Goal: Transaction & Acquisition: Purchase product/service

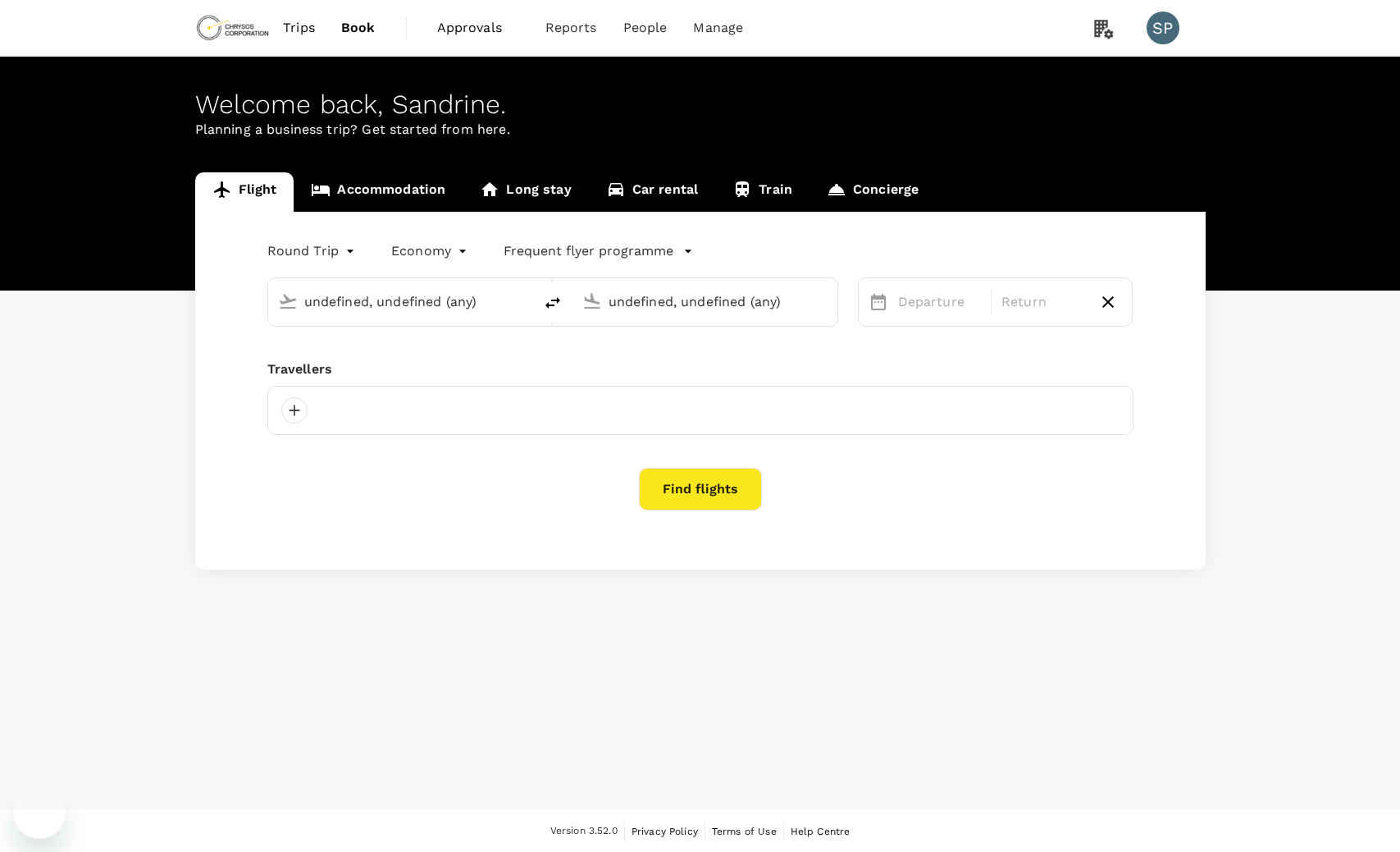
type input "[GEOGRAPHIC_DATA], [GEOGRAPHIC_DATA] (any)"
type input "Adelaide, Australia (any)"
type input "Perth, Australia (any)"
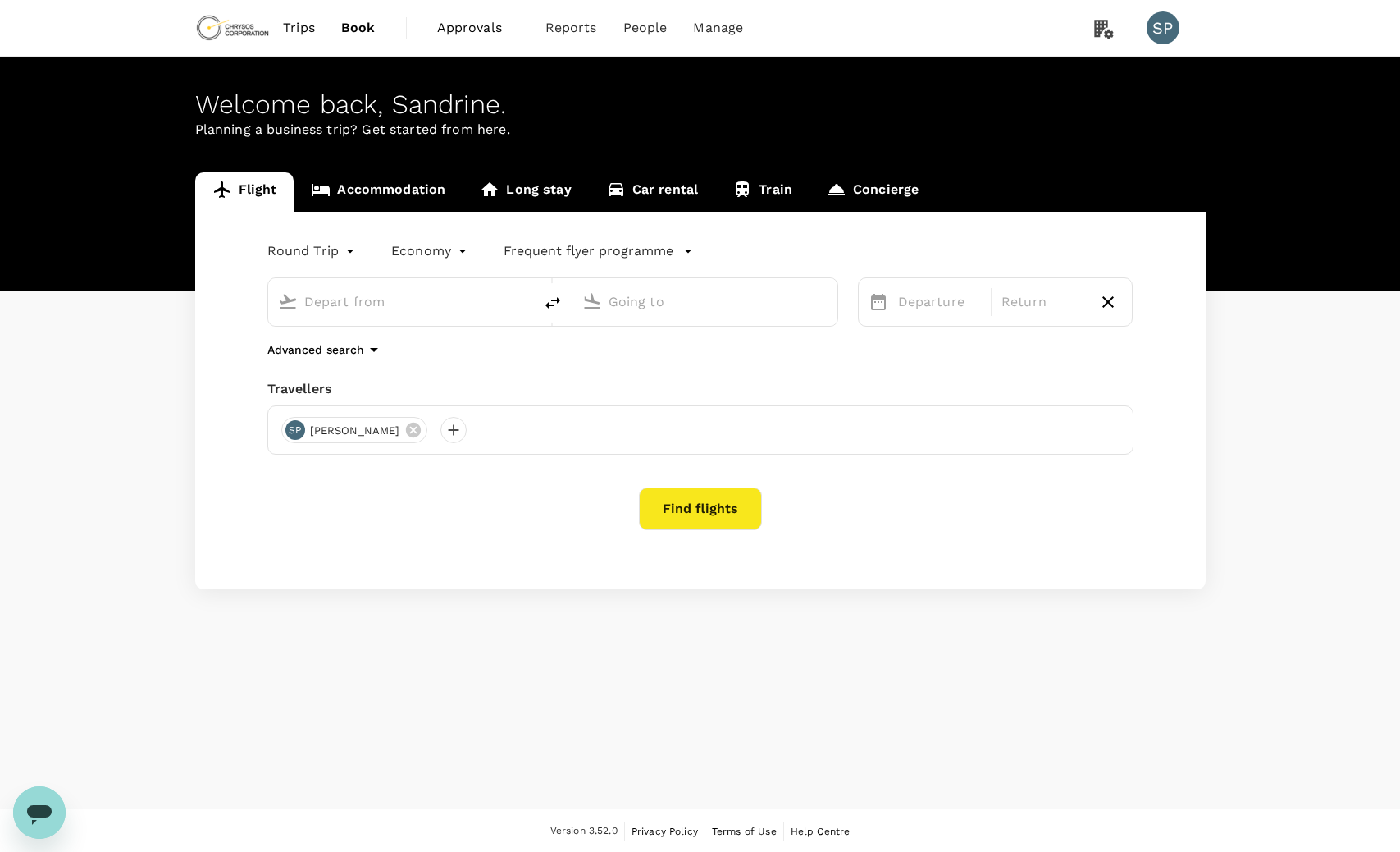
type input "[GEOGRAPHIC_DATA], [GEOGRAPHIC_DATA] (any)"
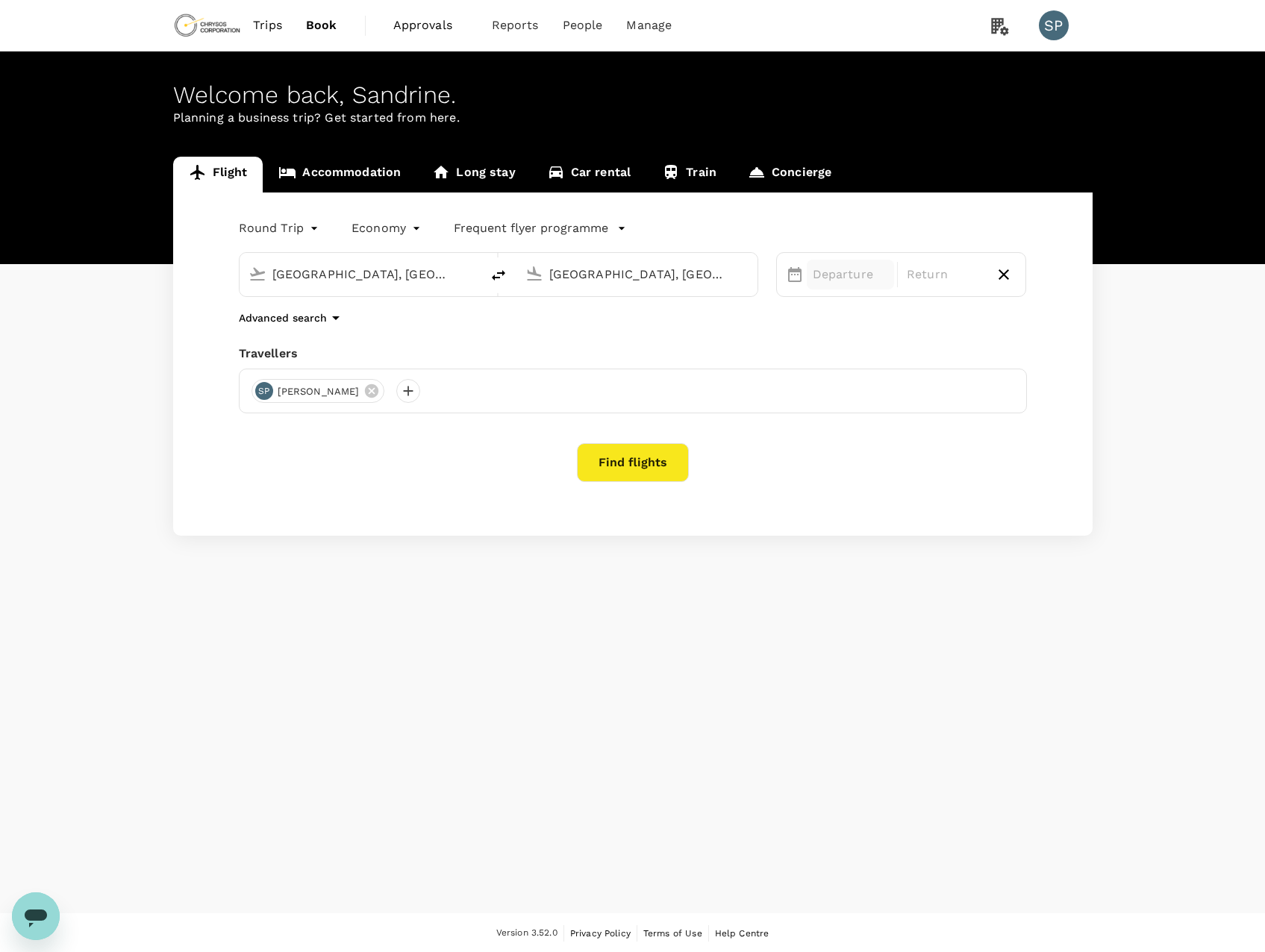
click at [837, 270] on p "Departure" at bounding box center [850, 274] width 75 height 18
click at [919, 453] on div "25" at bounding box center [920, 460] width 29 height 29
click at [949, 457] on div "26" at bounding box center [949, 460] width 29 height 29
click at [642, 461] on button "Find flights" at bounding box center [632, 463] width 112 height 39
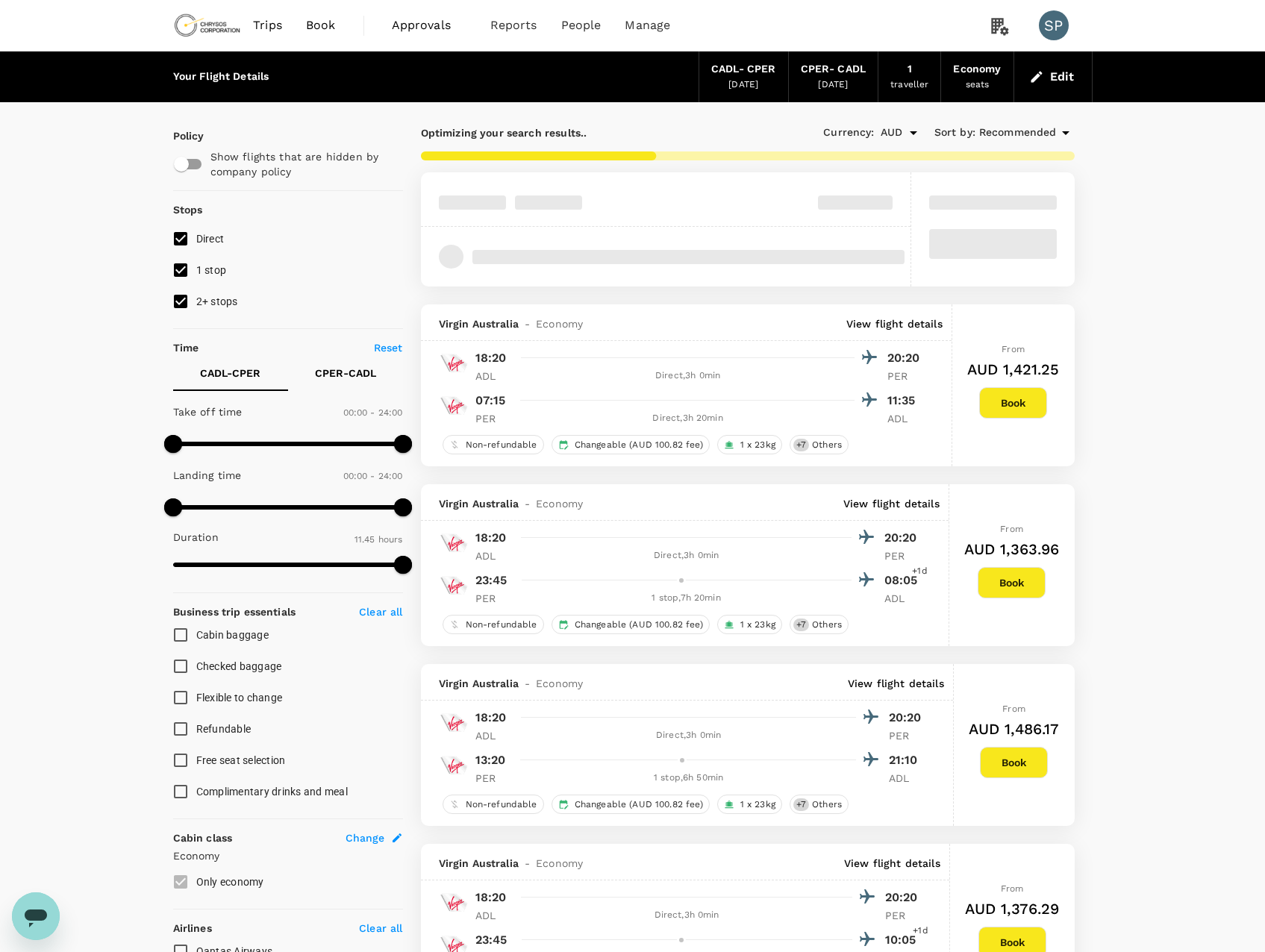
type input "AUD"
type input "1440"
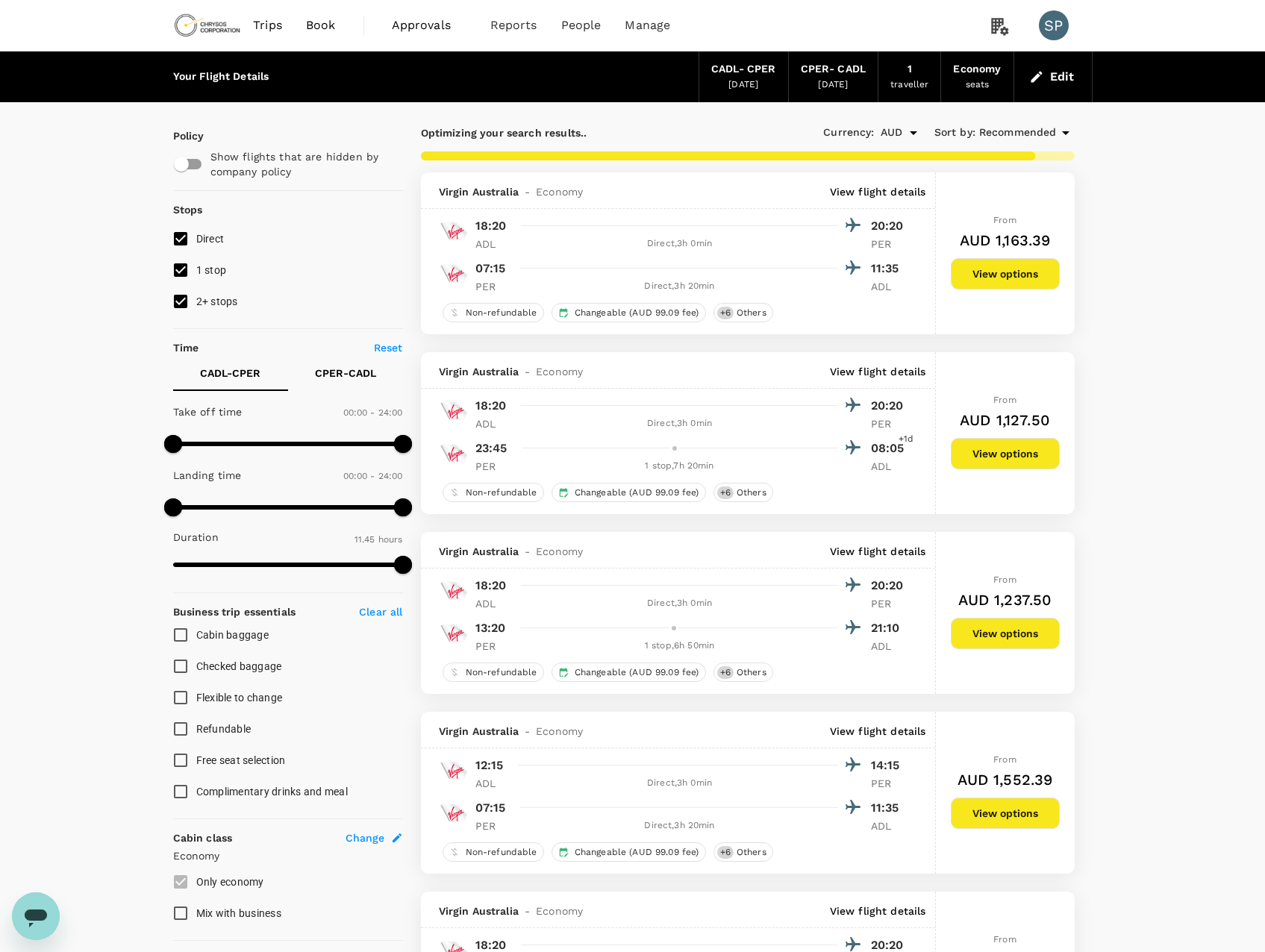
type input "785"
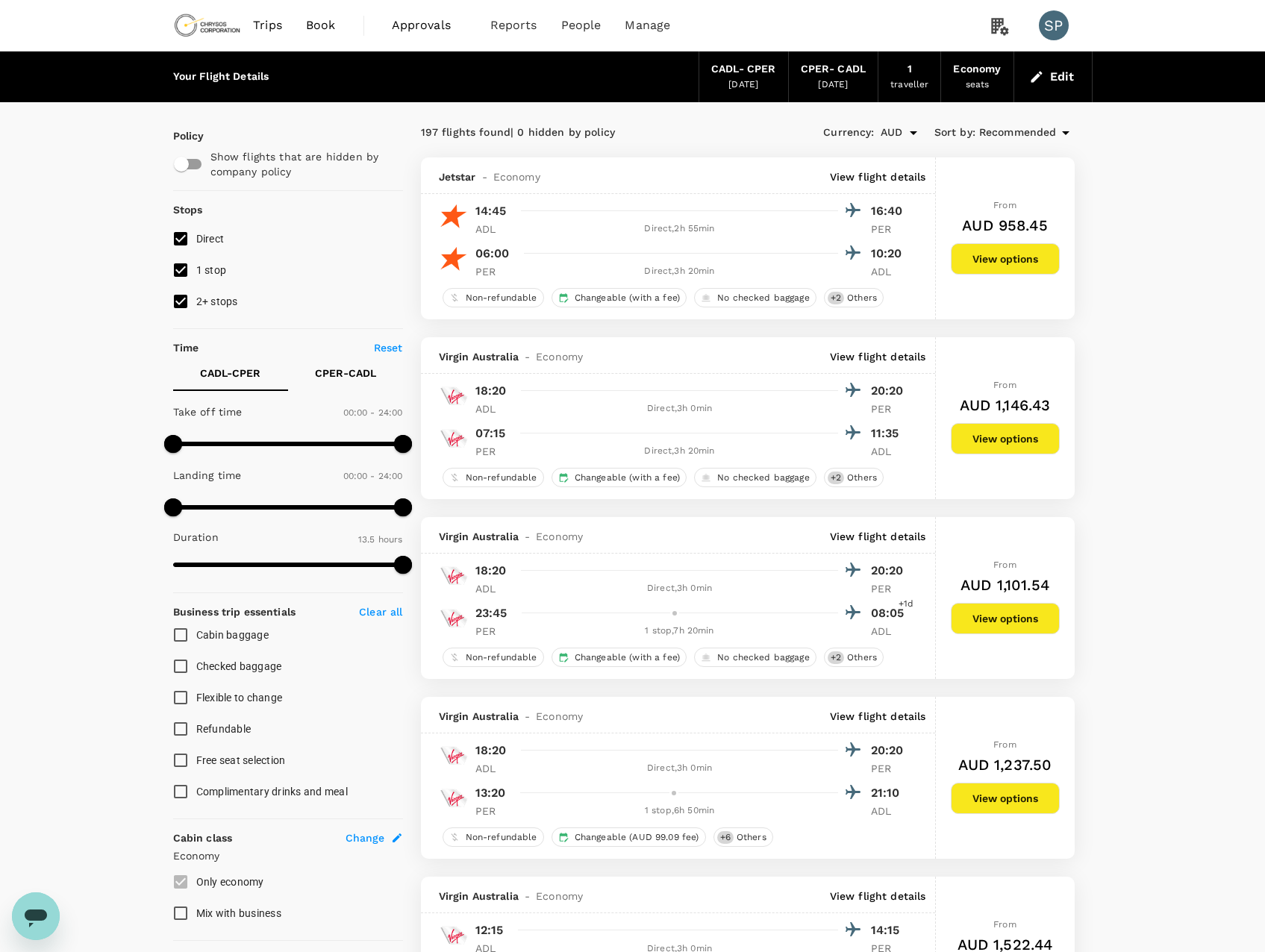
click at [831, 80] on div "26 Sep 2025" at bounding box center [833, 85] width 30 height 15
click at [745, 79] on div "25 Sep 2025" at bounding box center [743, 85] width 30 height 15
click at [1064, 73] on button "Edit" at bounding box center [1053, 77] width 54 height 24
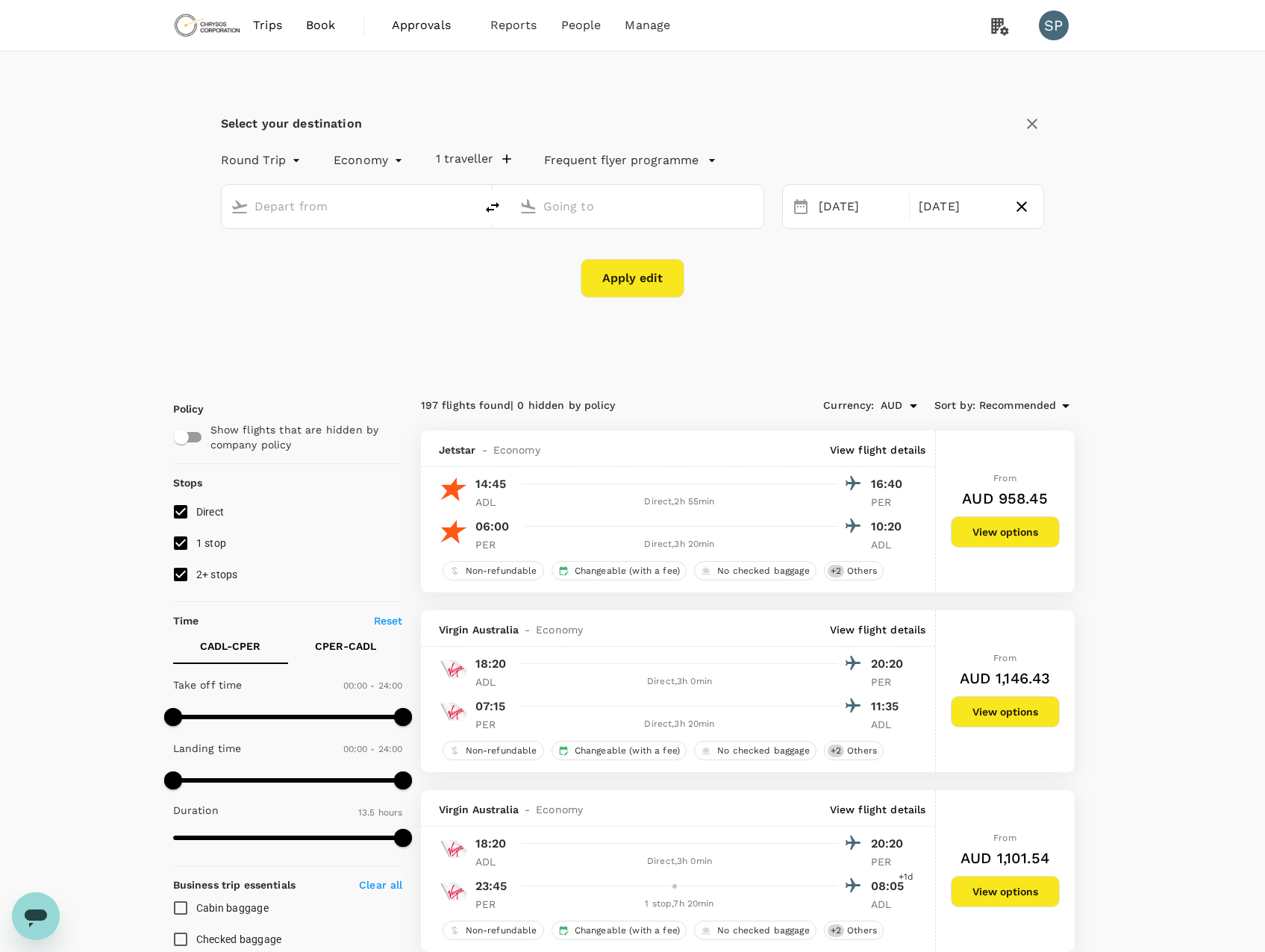
type input "[GEOGRAPHIC_DATA], [GEOGRAPHIC_DATA] (any)"
click at [648, 276] on button "Apply edit" at bounding box center [632, 278] width 104 height 39
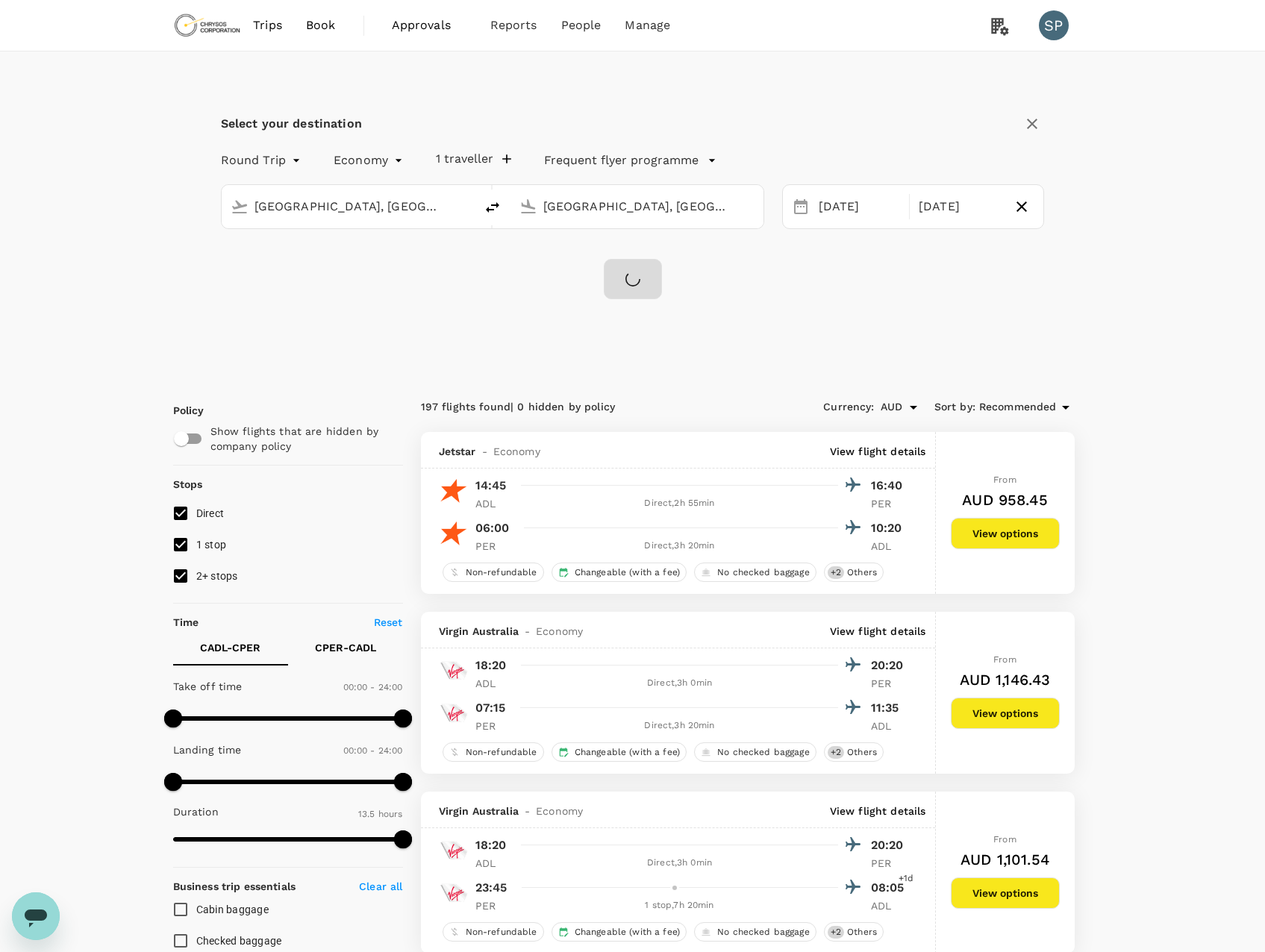
checkbox input "false"
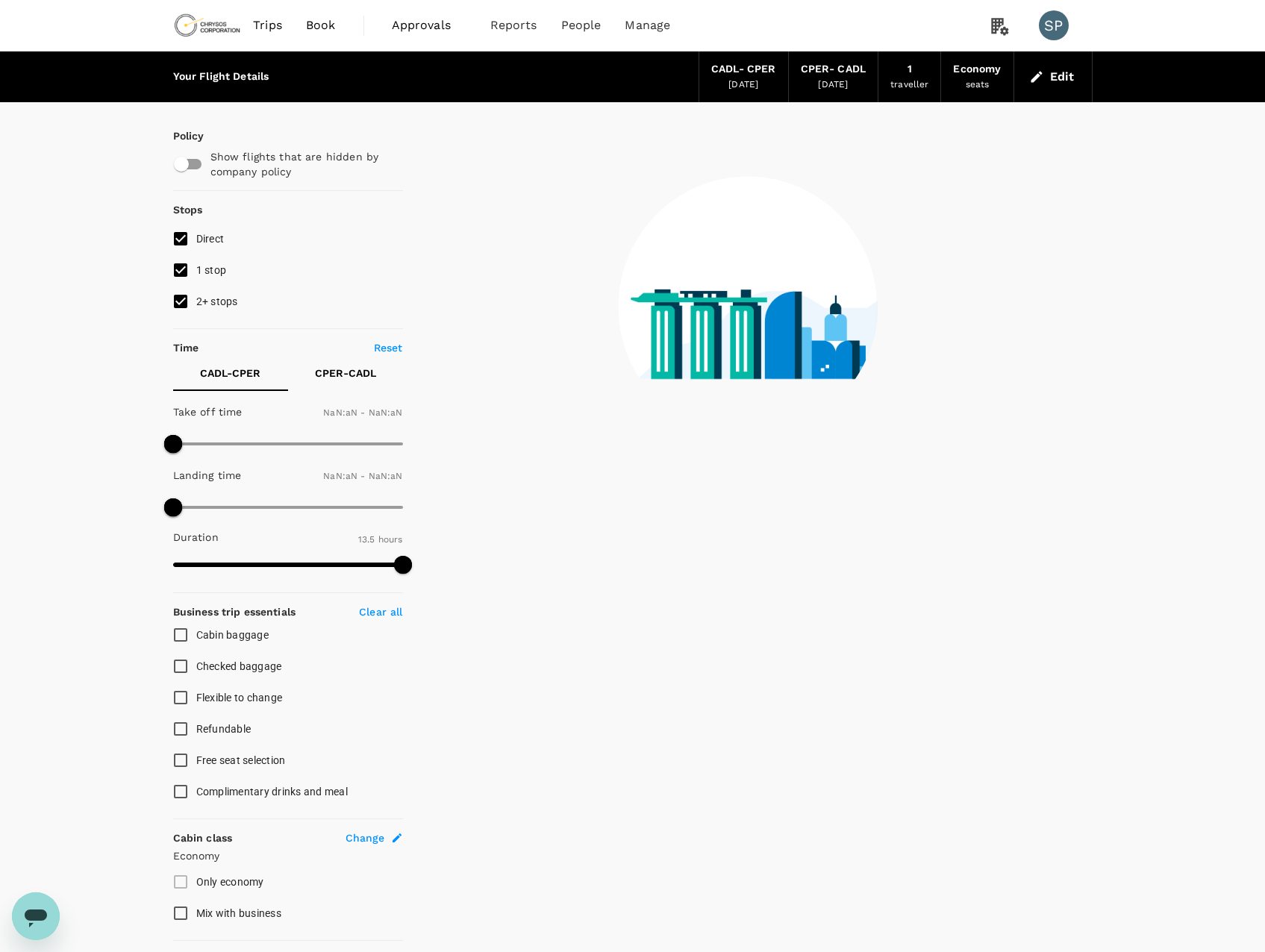
type input "1440"
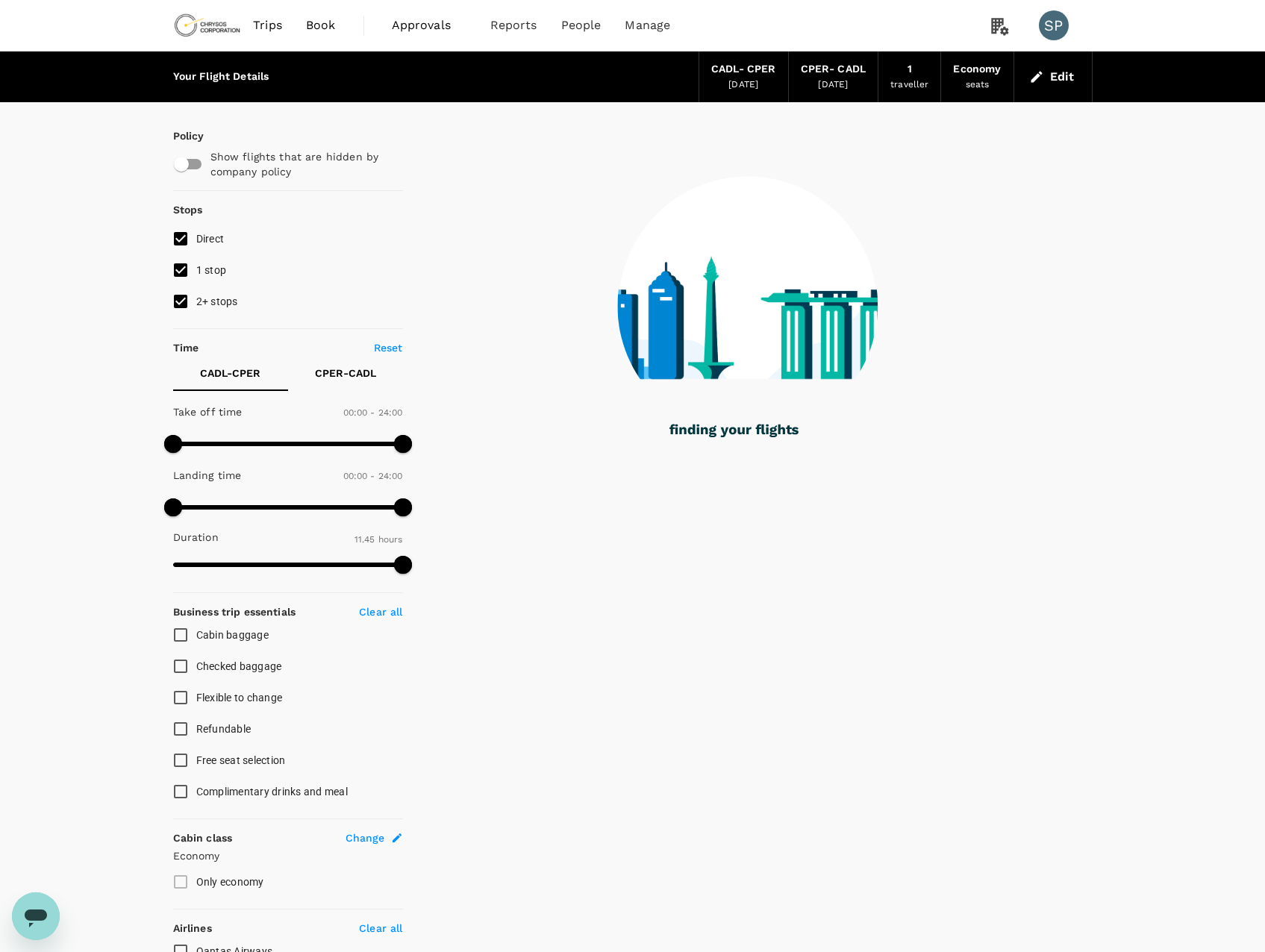
type input "705"
checkbox input "true"
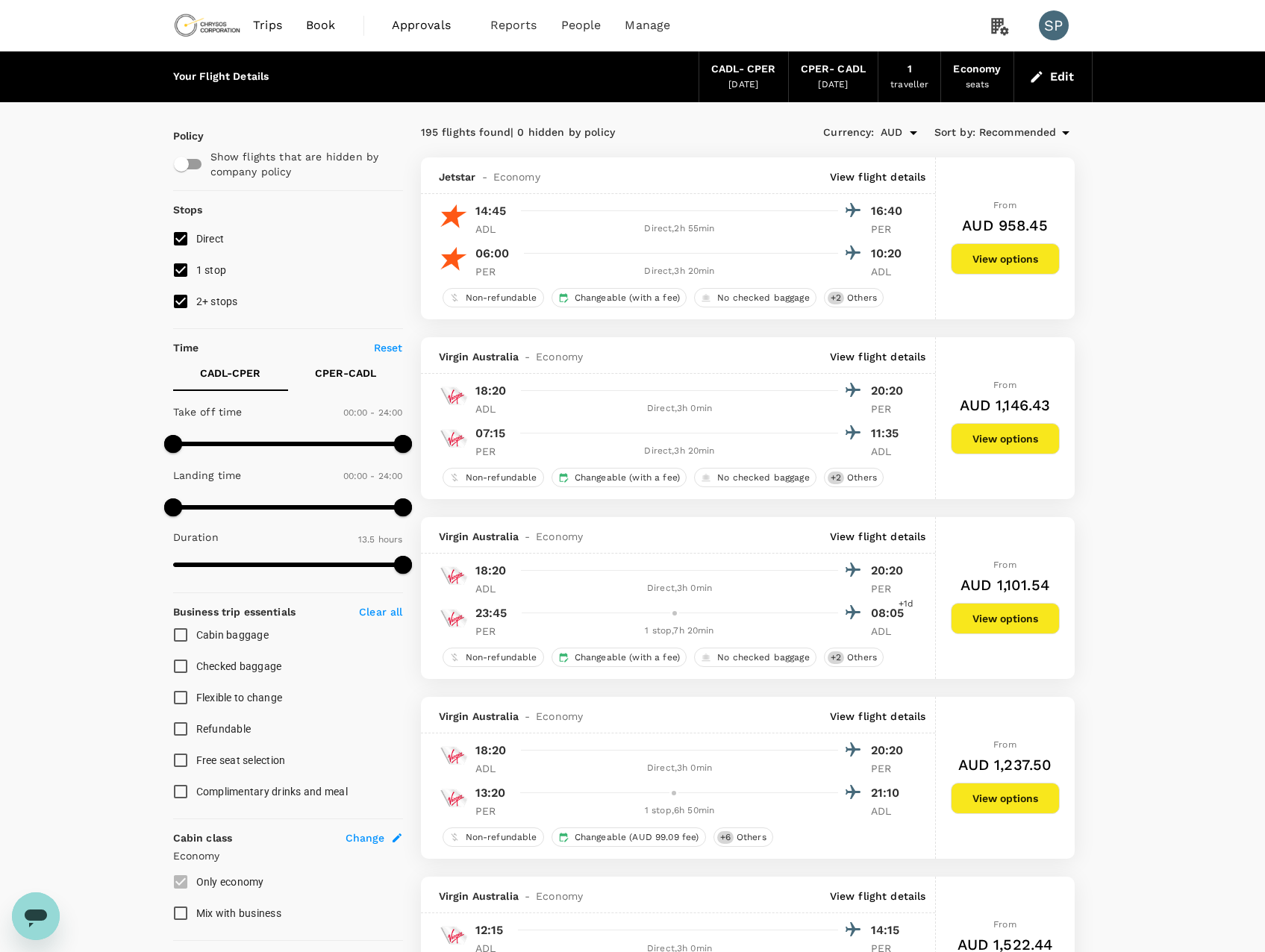
type input "785"
click at [182, 270] on input "1 stop" at bounding box center [181, 270] width 31 height 31
checkbox input "false"
click at [180, 299] on input "2+ stops" at bounding box center [181, 302] width 31 height 31
checkbox input "false"
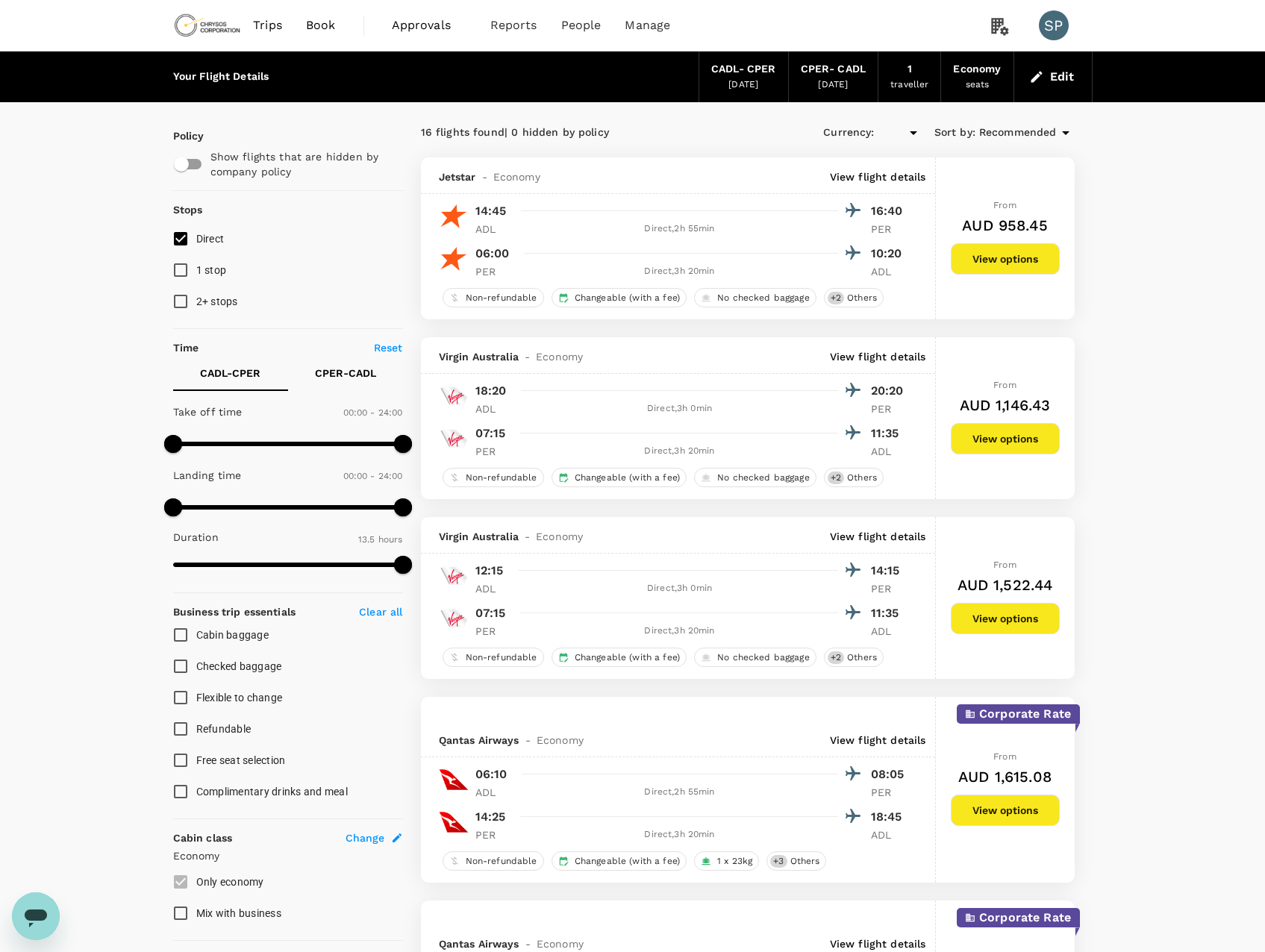
type input "AUD"
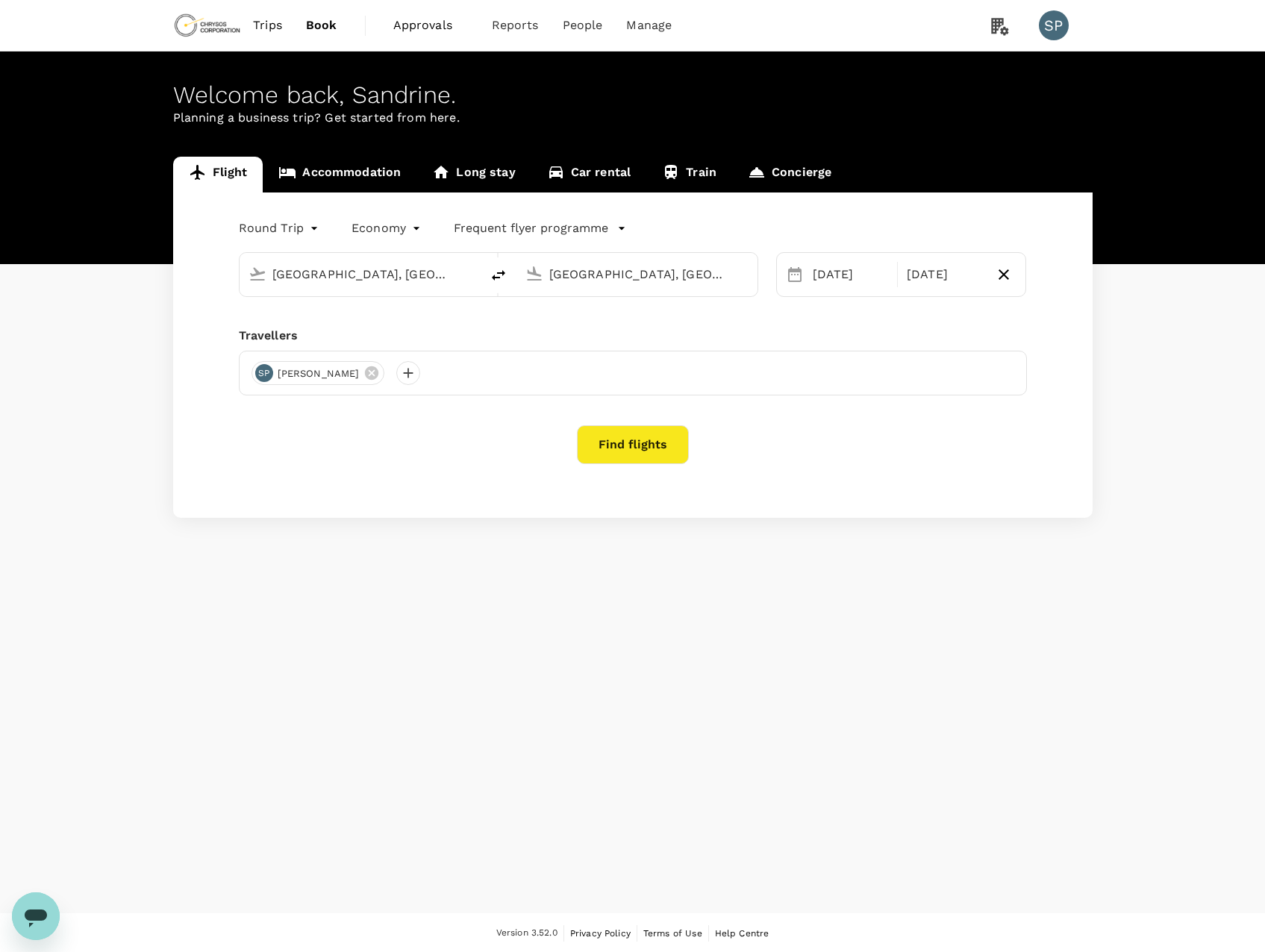
type input "[GEOGRAPHIC_DATA], [GEOGRAPHIC_DATA] (any)"
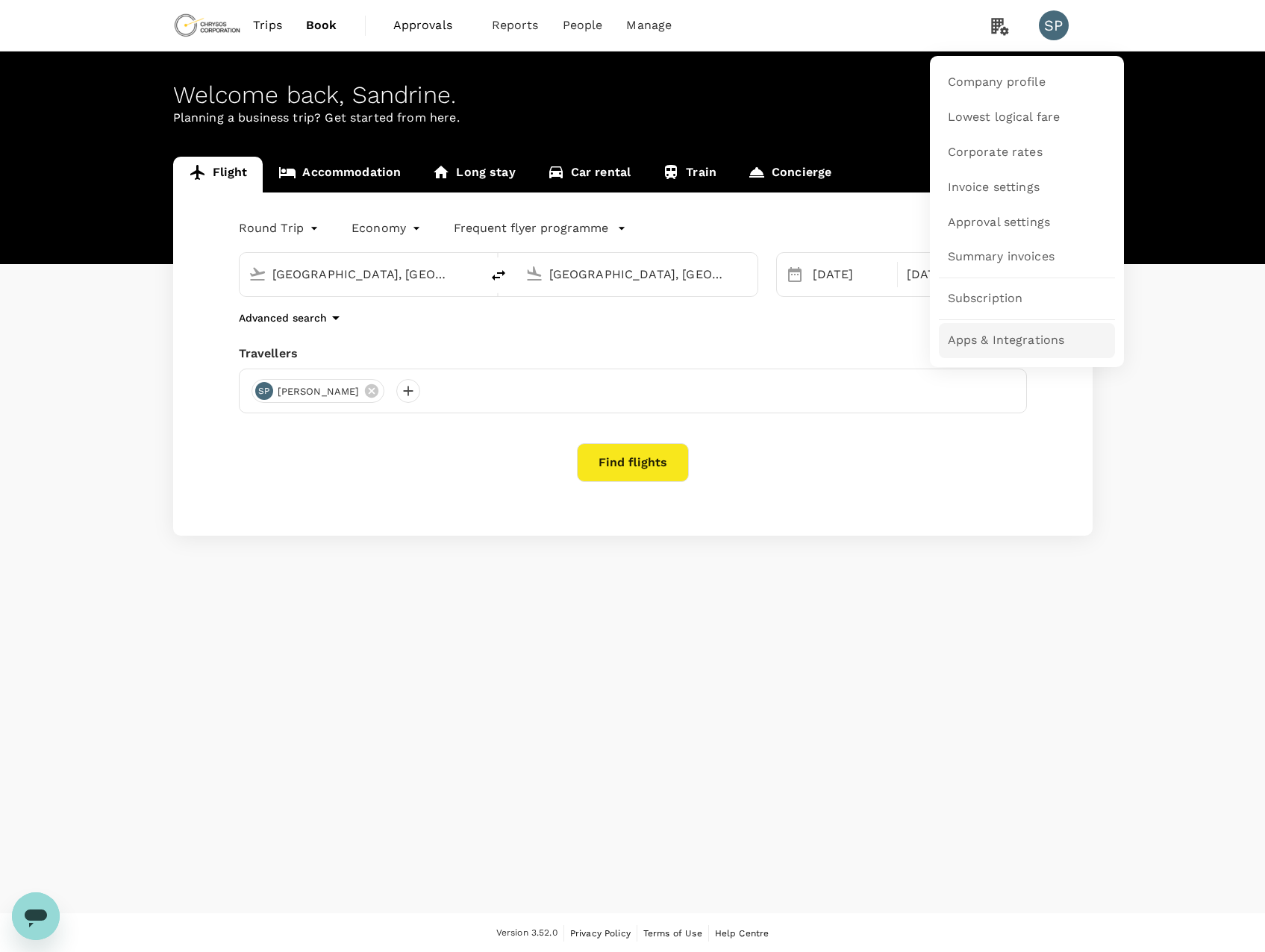
click at [1000, 348] on span "Apps & Integrations" at bounding box center [1006, 341] width 118 height 17
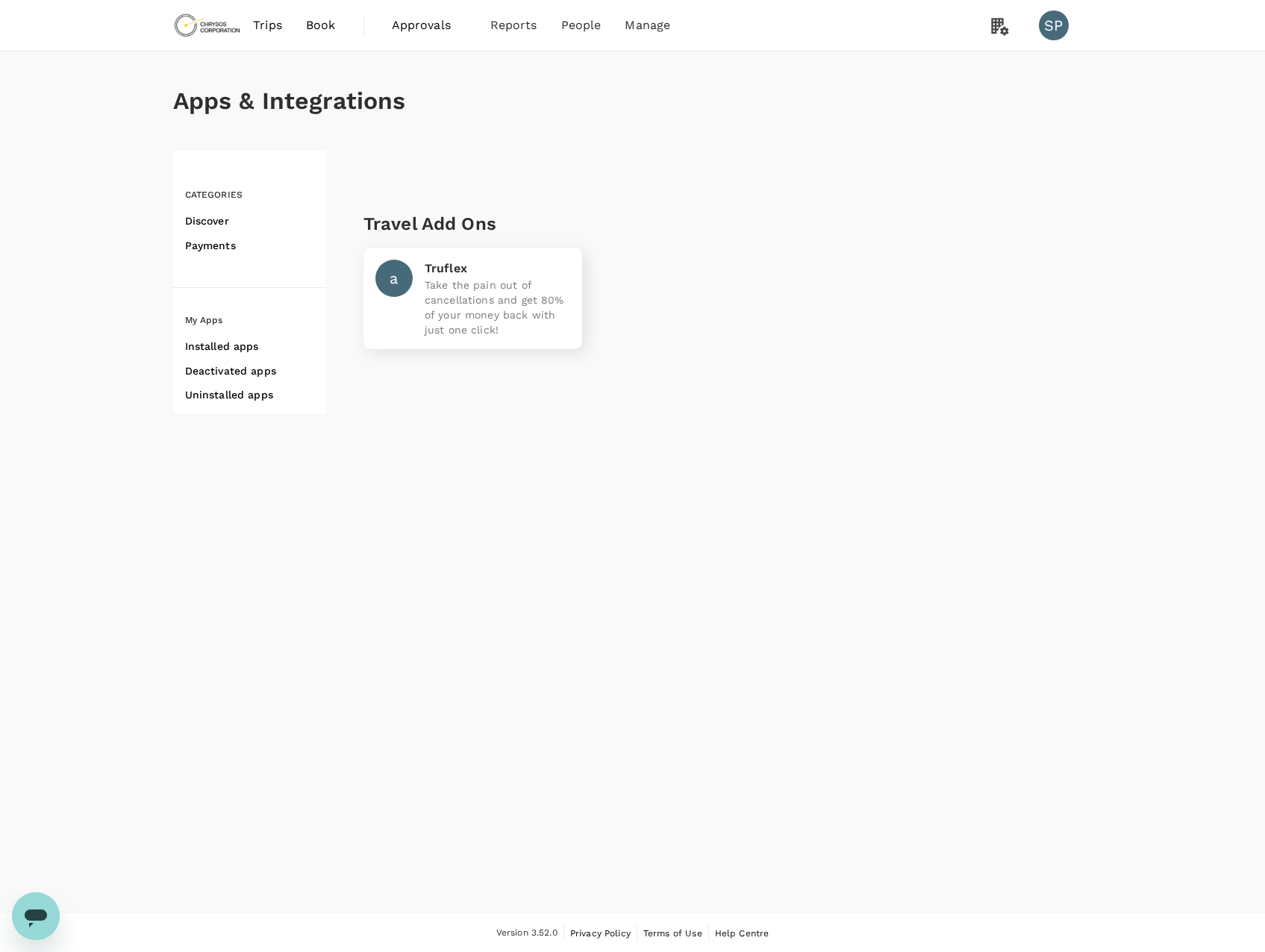
click at [226, 345] on h6 "Installed apps" at bounding box center [255, 347] width 141 height 19
click at [220, 396] on h6 "Uninstalled apps" at bounding box center [255, 395] width 141 height 19
click at [214, 218] on h6 "Discover" at bounding box center [255, 221] width 141 height 19
click at [280, 28] on span "Trips" at bounding box center [268, 25] width 29 height 18
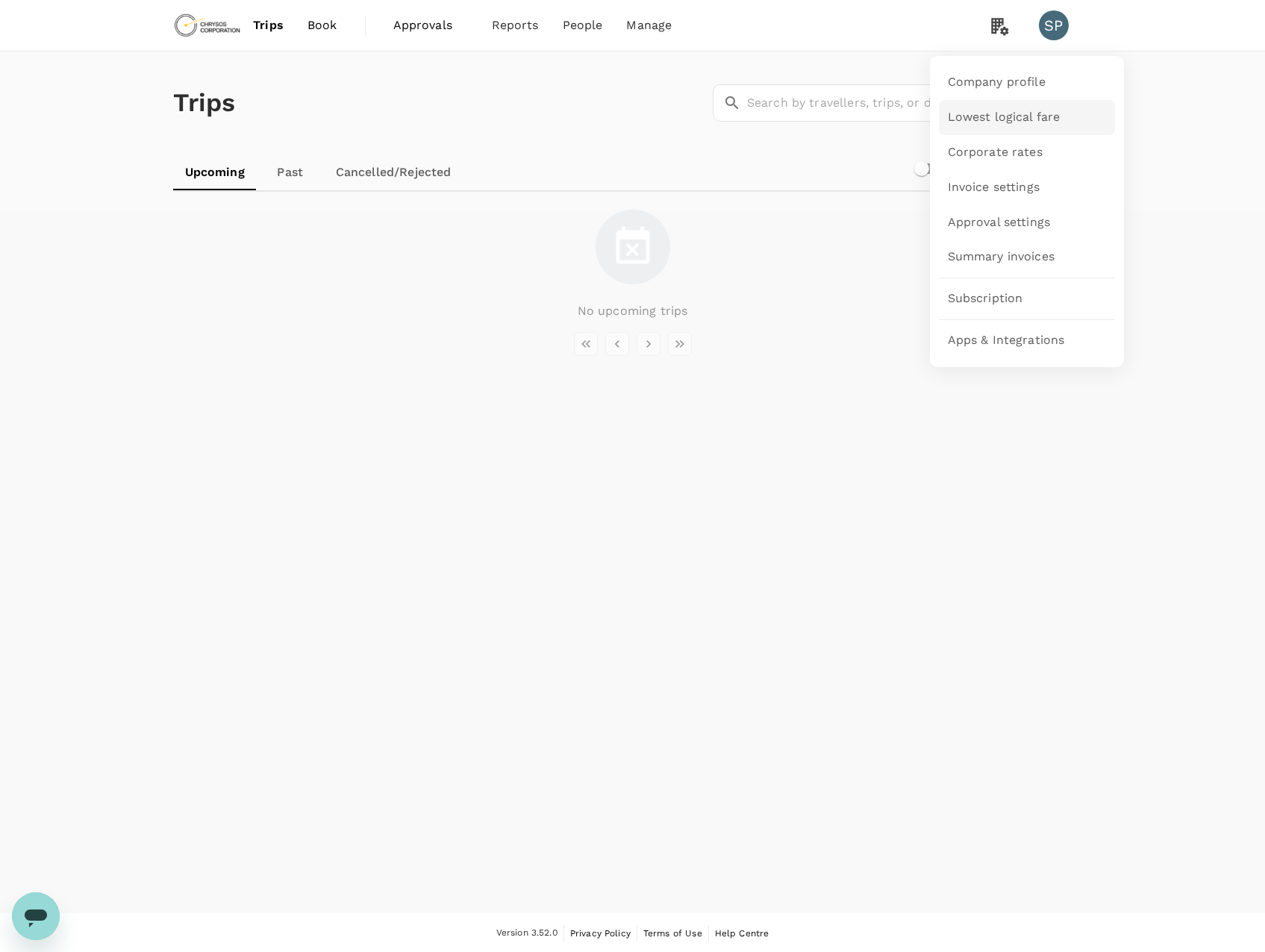
click at [1058, 117] on span "Lowest logical fare" at bounding box center [1004, 118] width 112 height 17
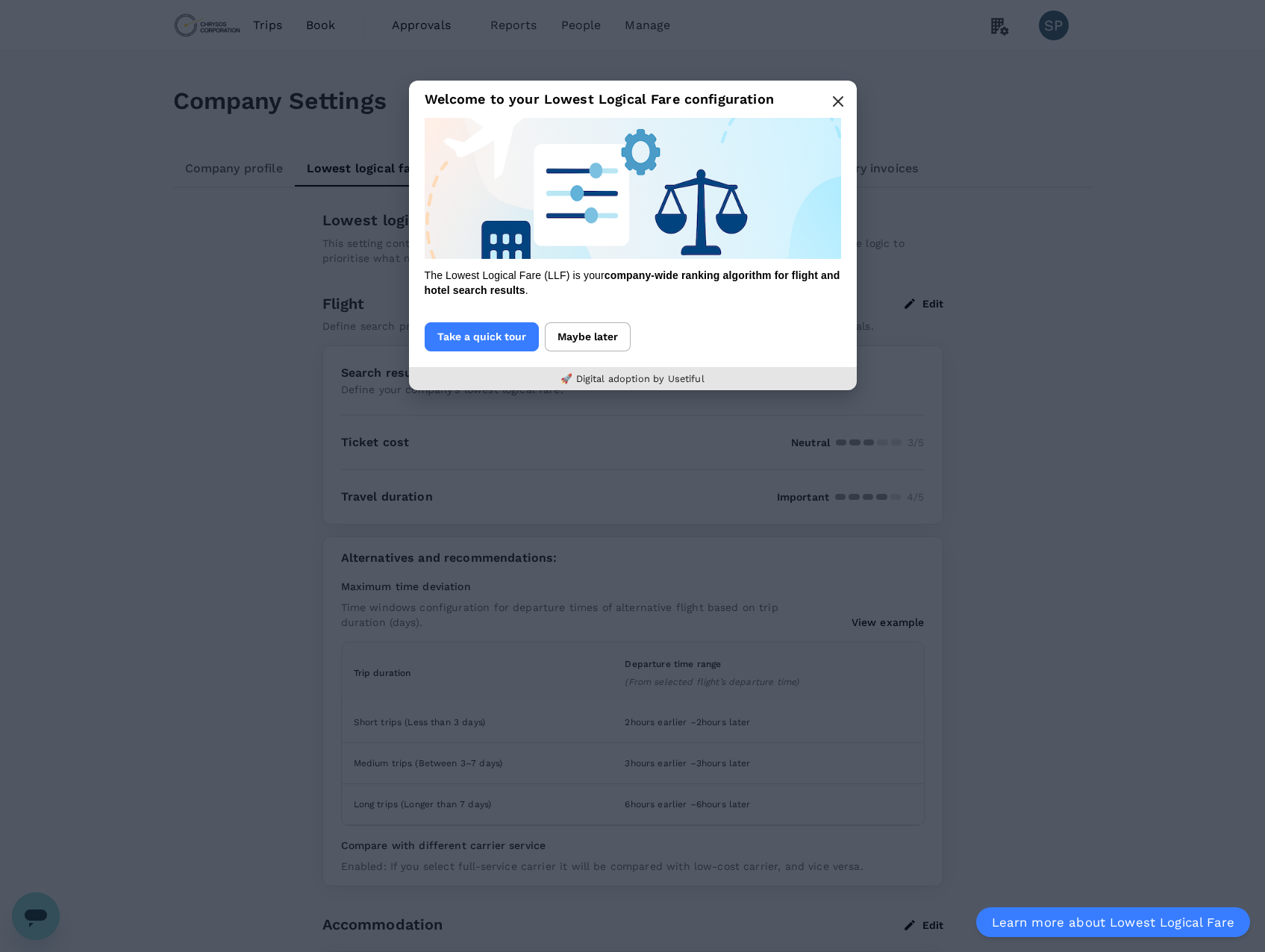
click at [842, 100] on icon "button" at bounding box center [838, 101] width 12 height 12
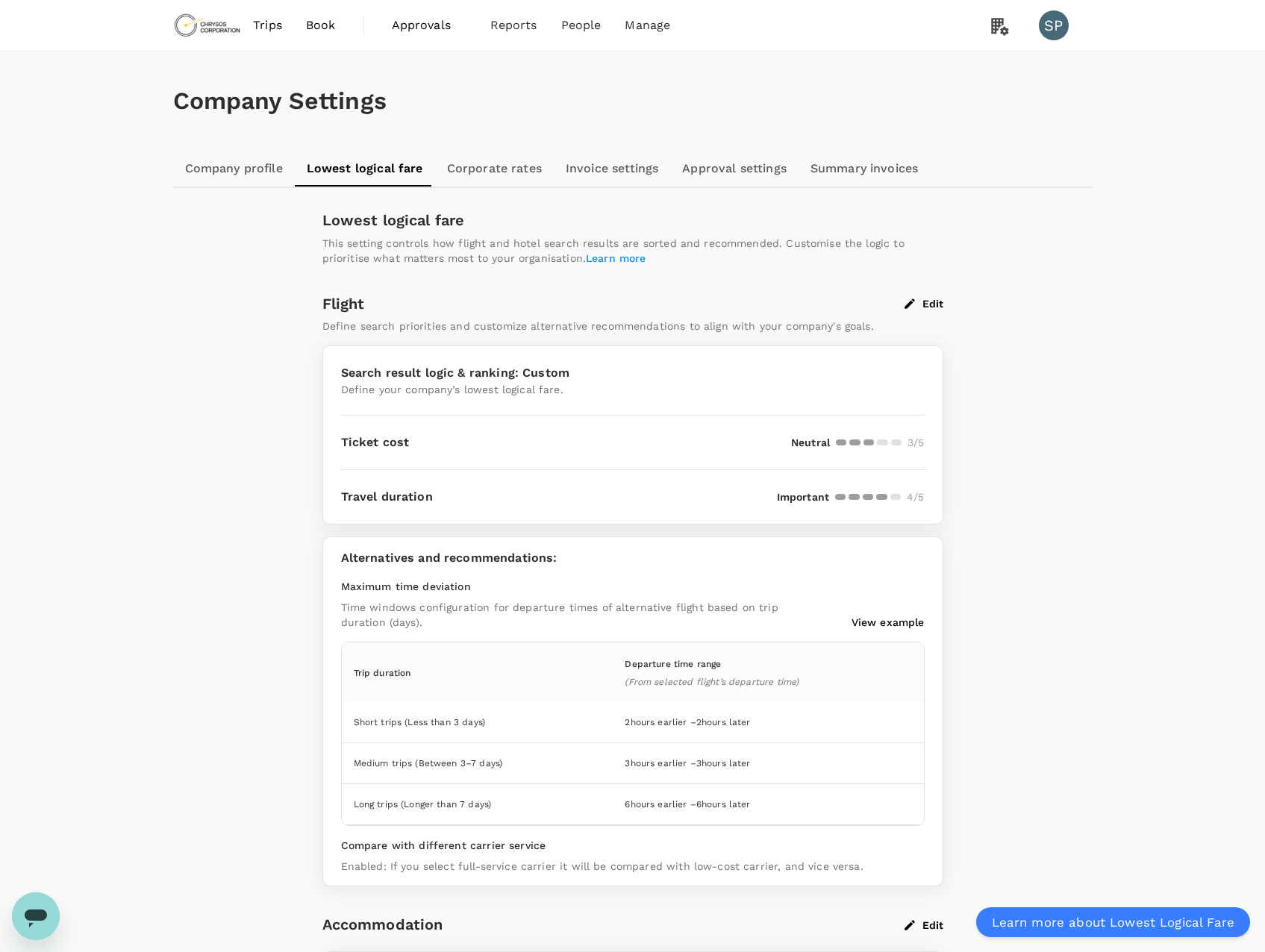
click at [935, 308] on button "Edit" at bounding box center [923, 304] width 39 height 14
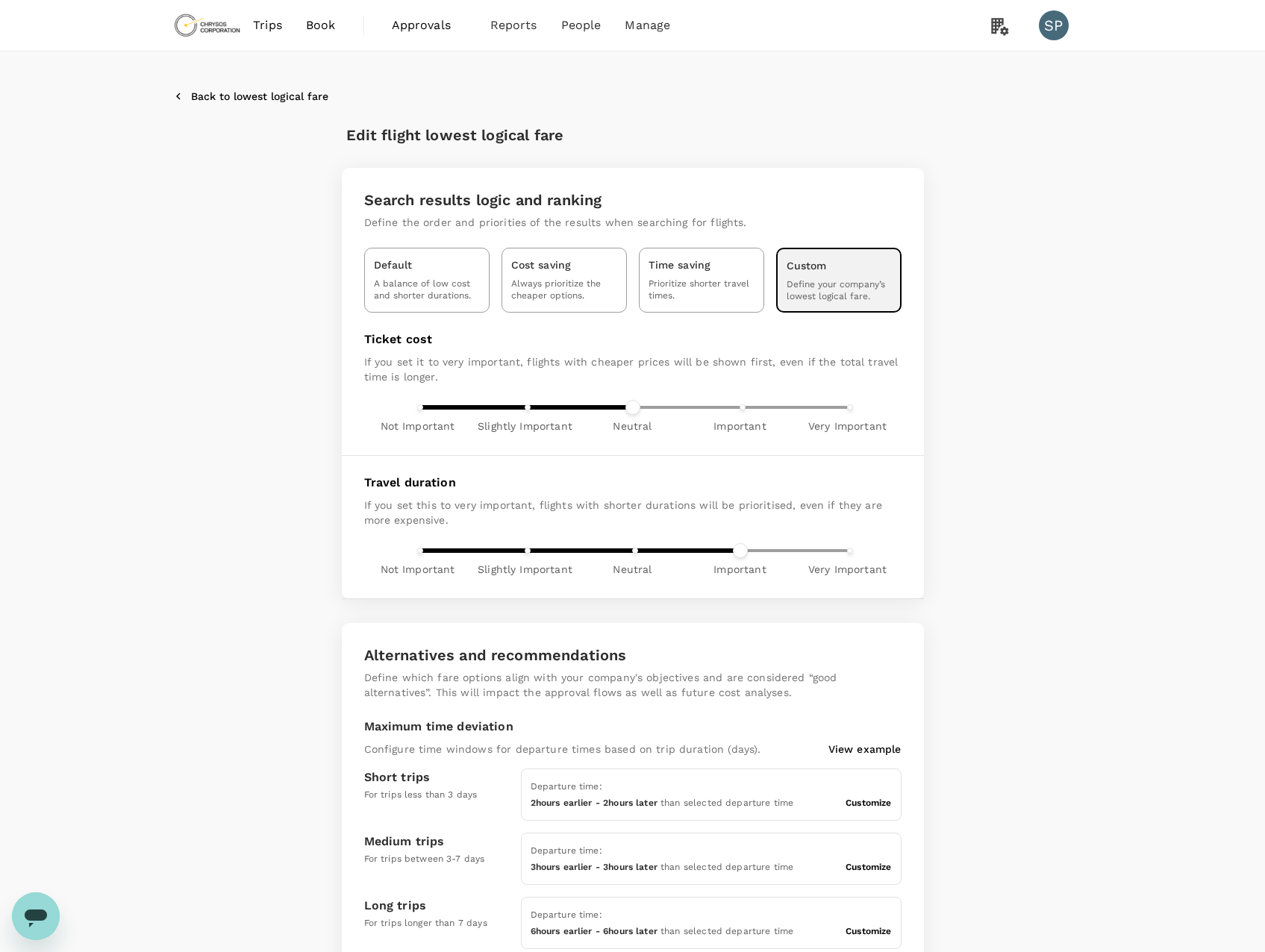
scroll to position [238, 0]
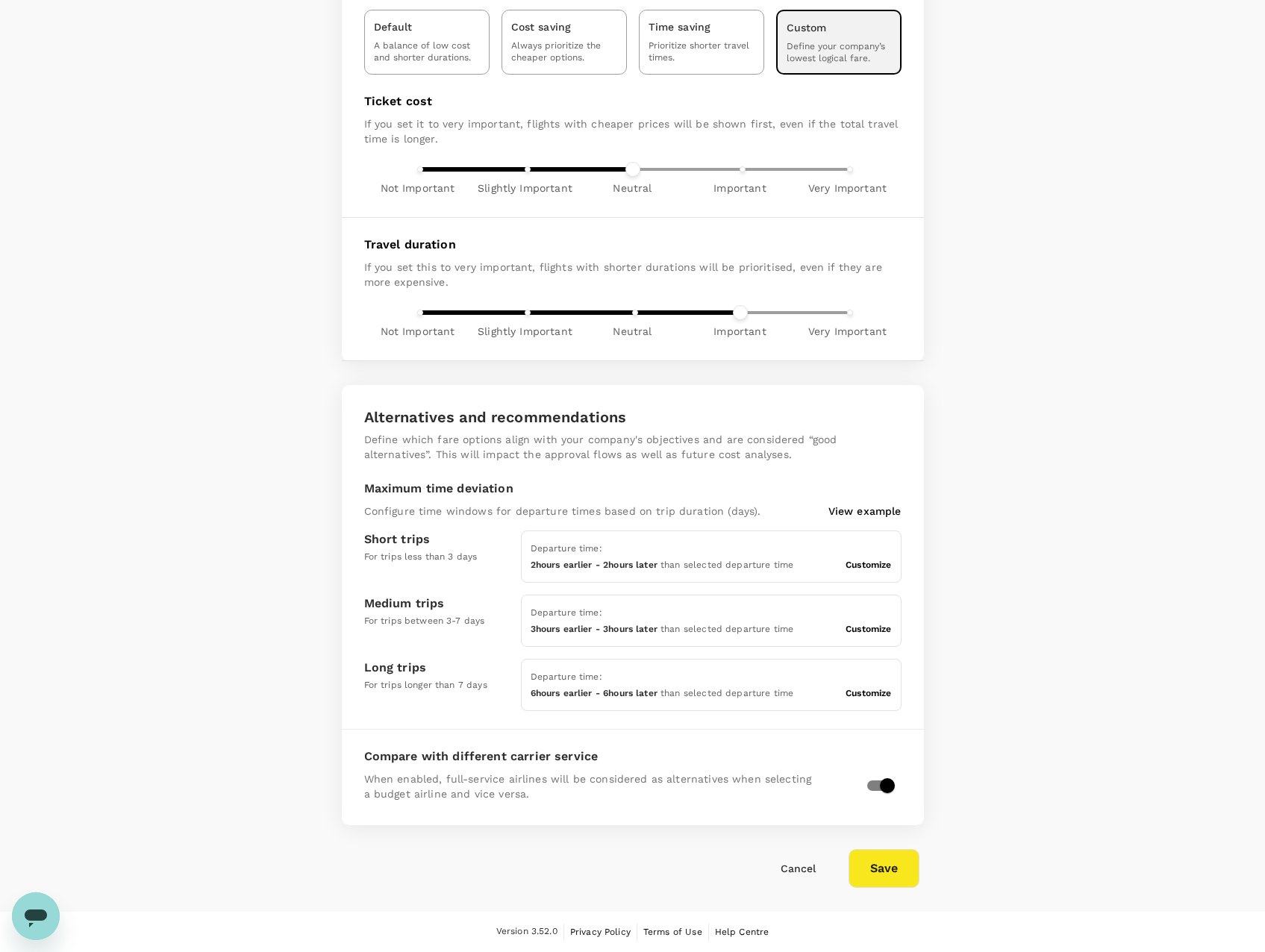
click at [783, 869] on button "Cancel" at bounding box center [798, 868] width 77 height 30
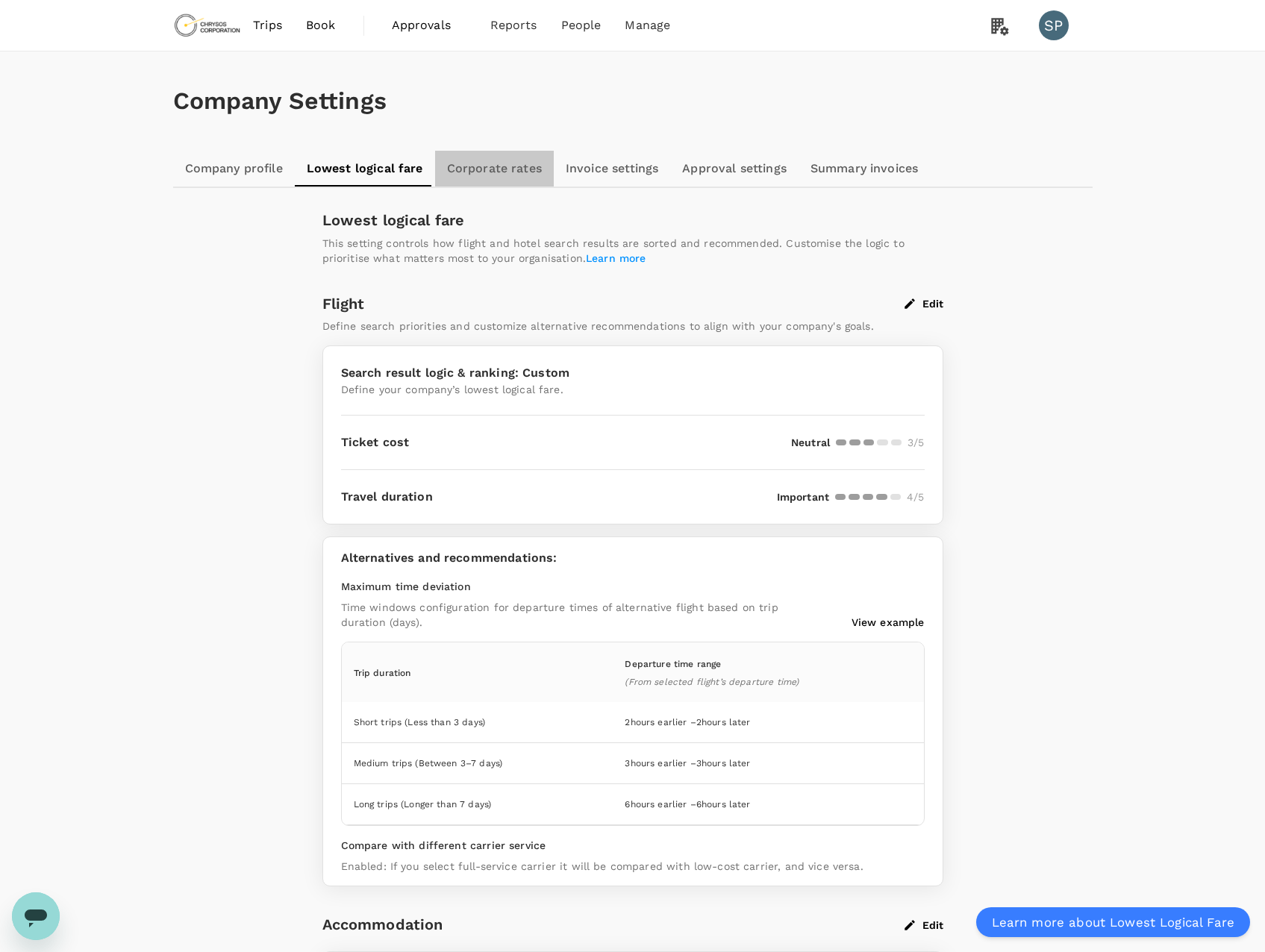
click at [492, 168] on link "Corporate rates" at bounding box center [494, 168] width 118 height 35
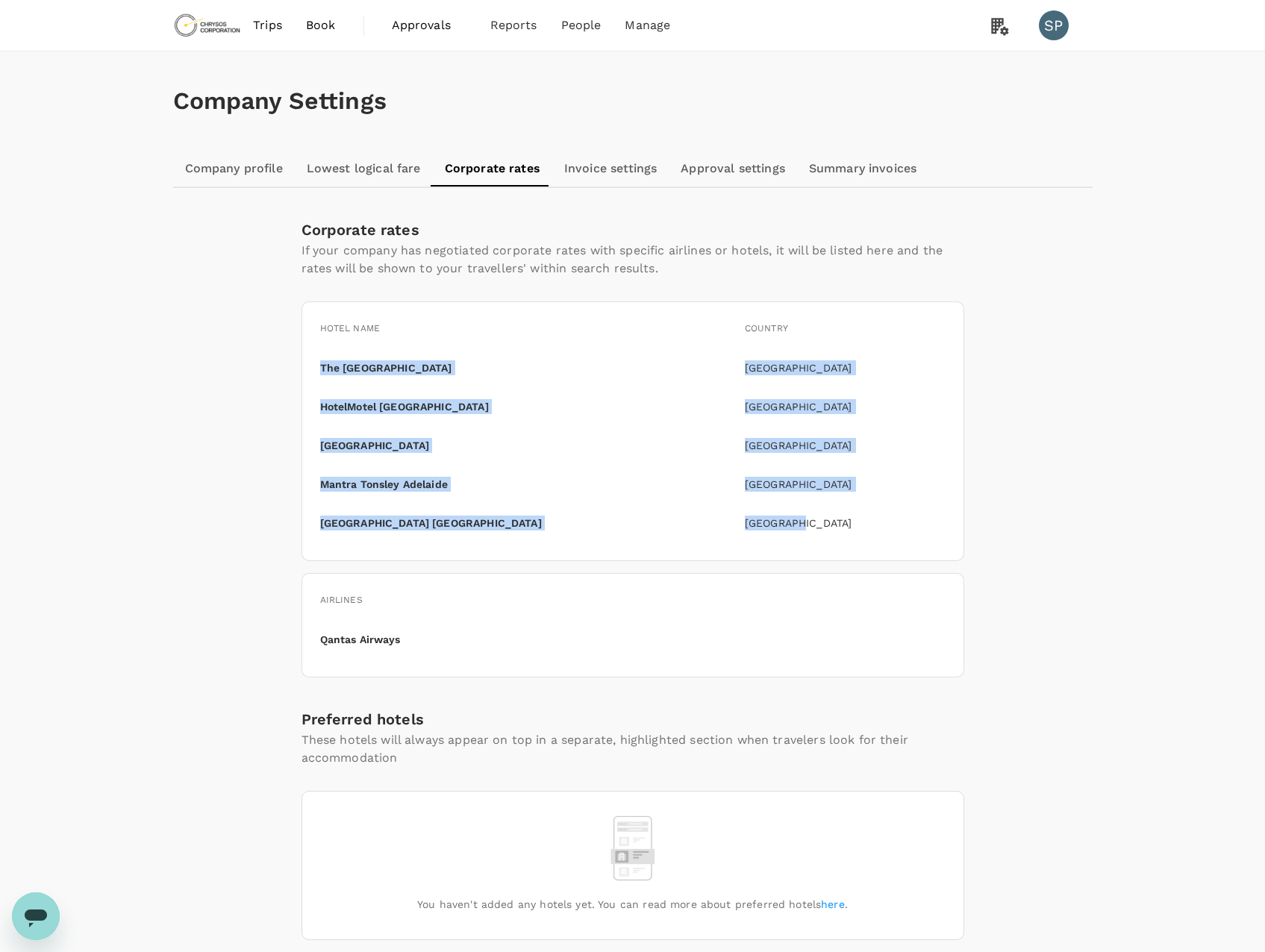
drag, startPoint x: 803, startPoint y: 532, endPoint x: 319, endPoint y: 374, distance: 509.1
click at [319, 374] on div "Hotel name Country The Terrace Hotel Adelaide Australia HotelMotel Adelaide Aus…" at bounding box center [633, 431] width 662 height 259
click at [884, 476] on div "Australia" at bounding box center [840, 478] width 213 height 27
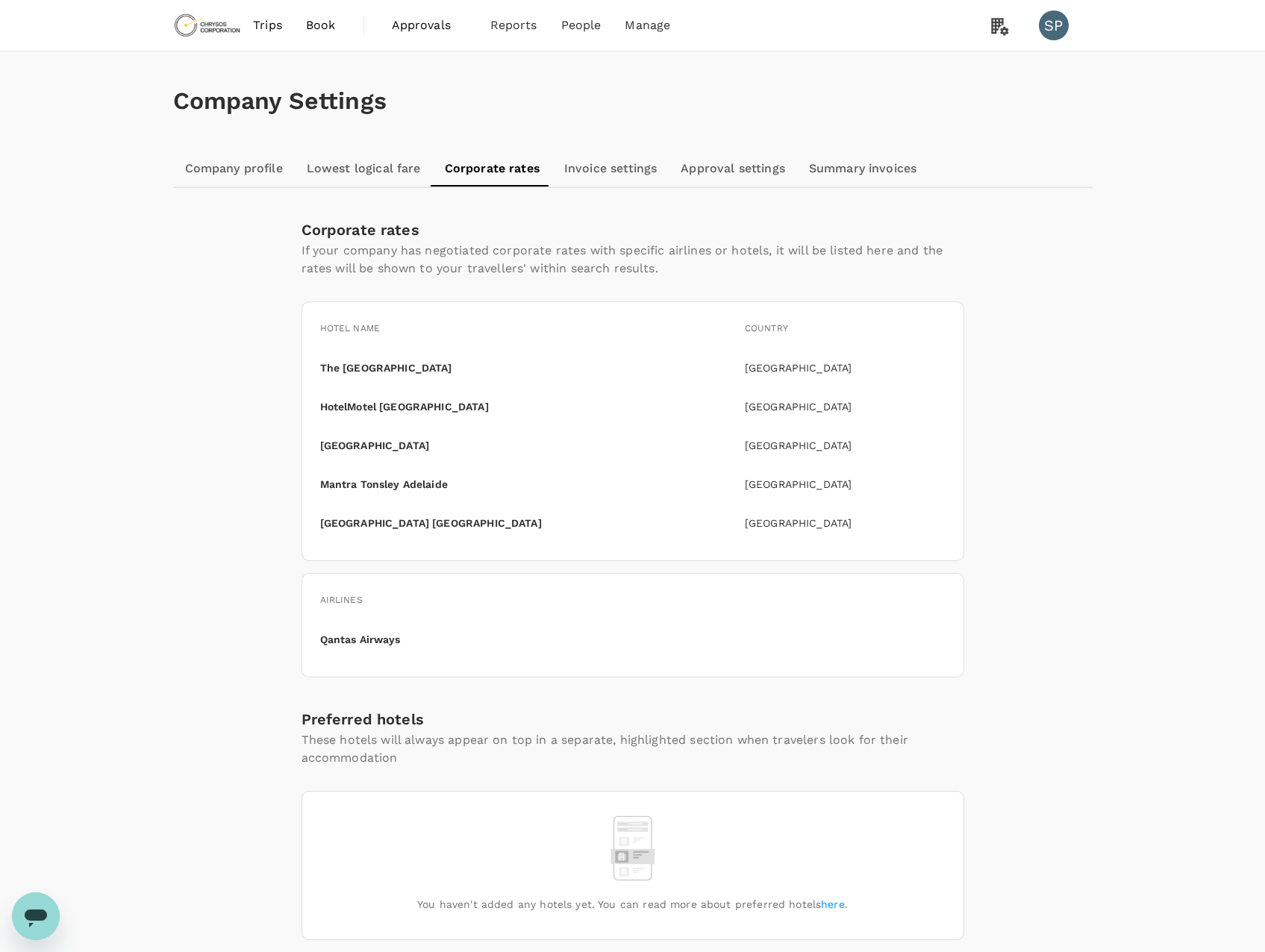
click at [329, 639] on p "Qantas Airways" at bounding box center [360, 639] width 80 height 15
click at [368, 639] on p "Qantas Airways" at bounding box center [360, 639] width 80 height 15
click at [397, 642] on p "Qantas Airways" at bounding box center [360, 639] width 80 height 15
click at [319, 30] on span "Book" at bounding box center [321, 25] width 30 height 18
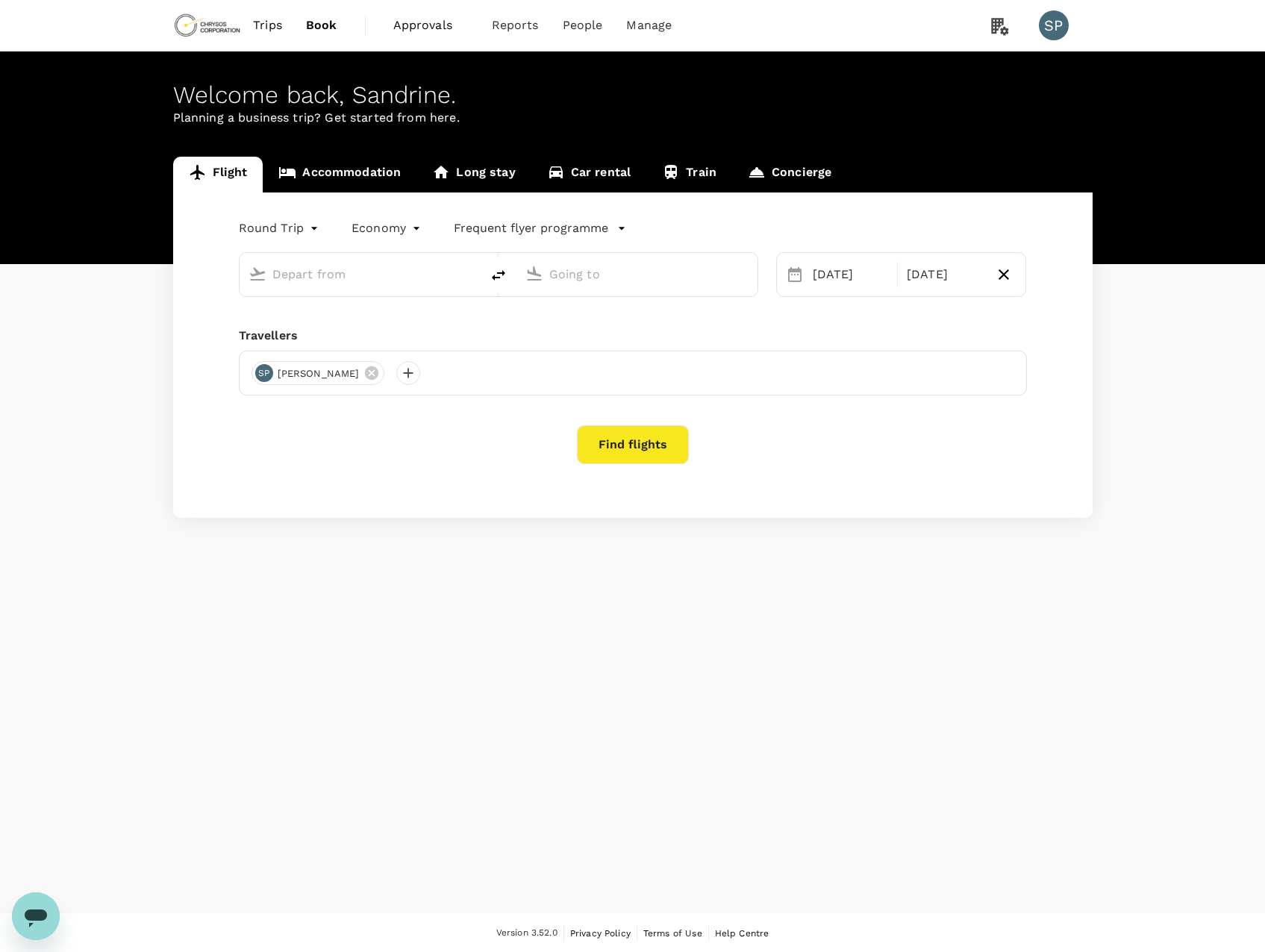
type input "[GEOGRAPHIC_DATA], [GEOGRAPHIC_DATA] (any)"
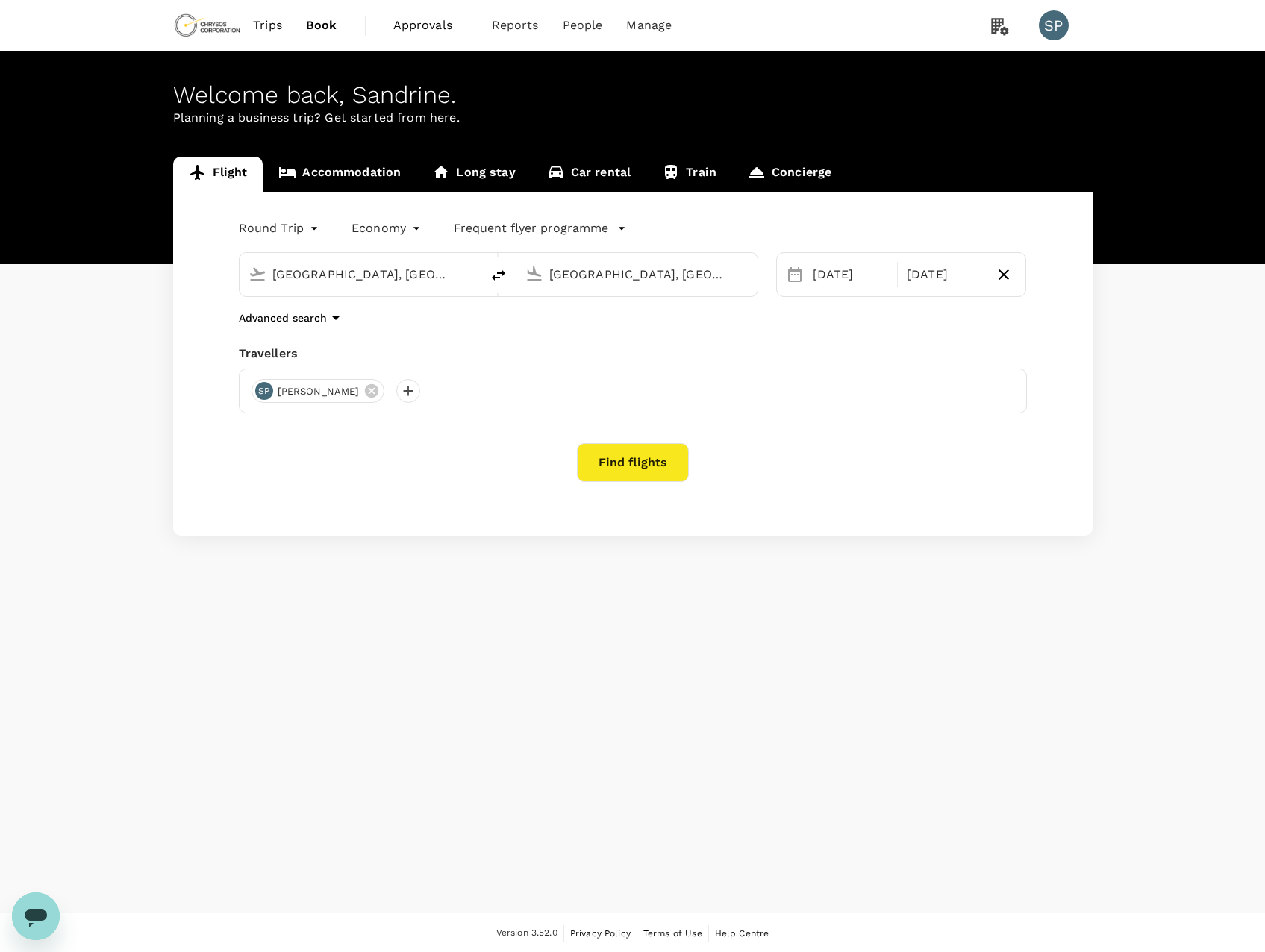
click at [325, 266] on input "[GEOGRAPHIC_DATA], [GEOGRAPHIC_DATA] (any)" at bounding box center [361, 274] width 177 height 23
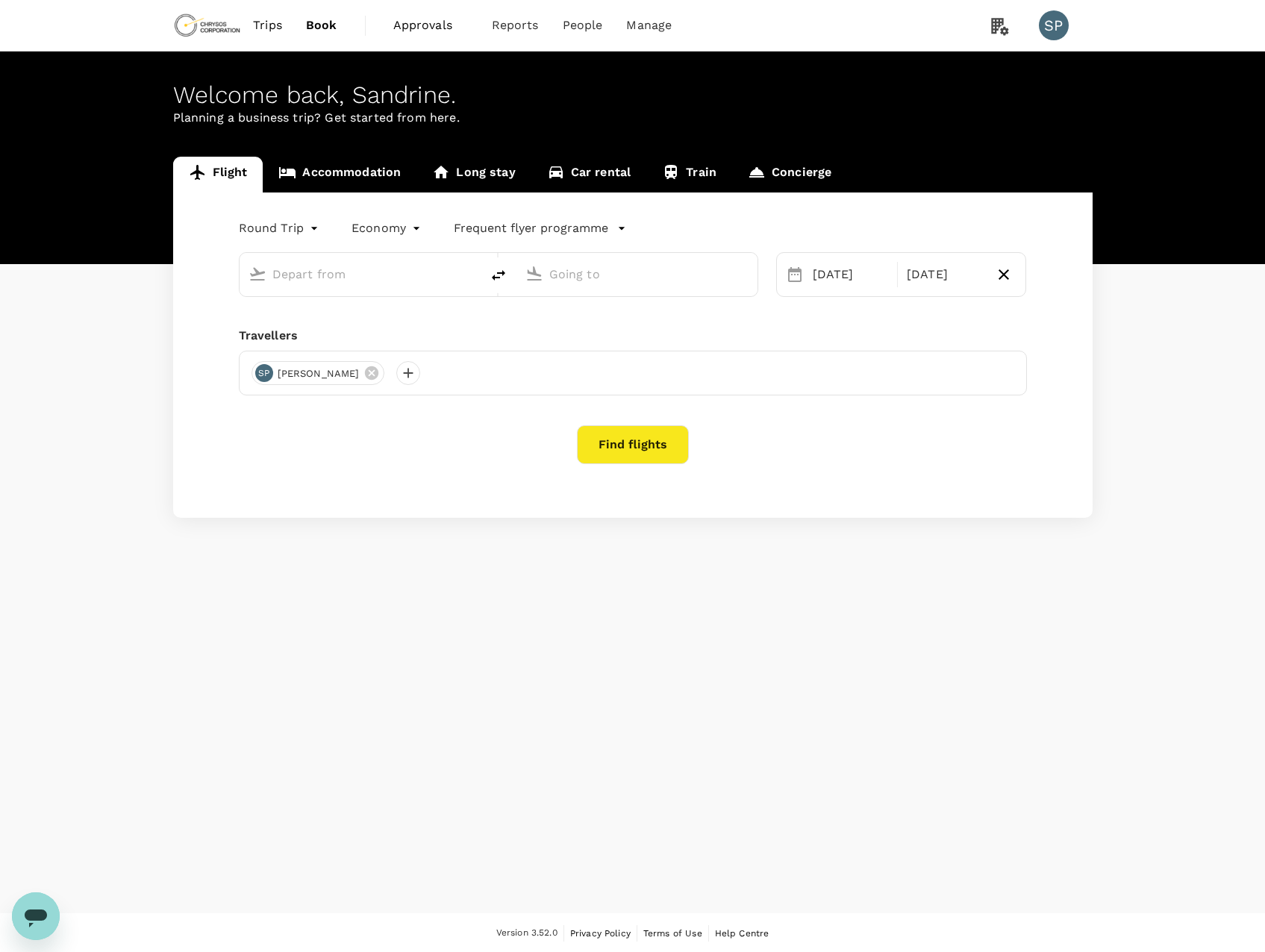
type input "[GEOGRAPHIC_DATA], [GEOGRAPHIC_DATA] (any)"
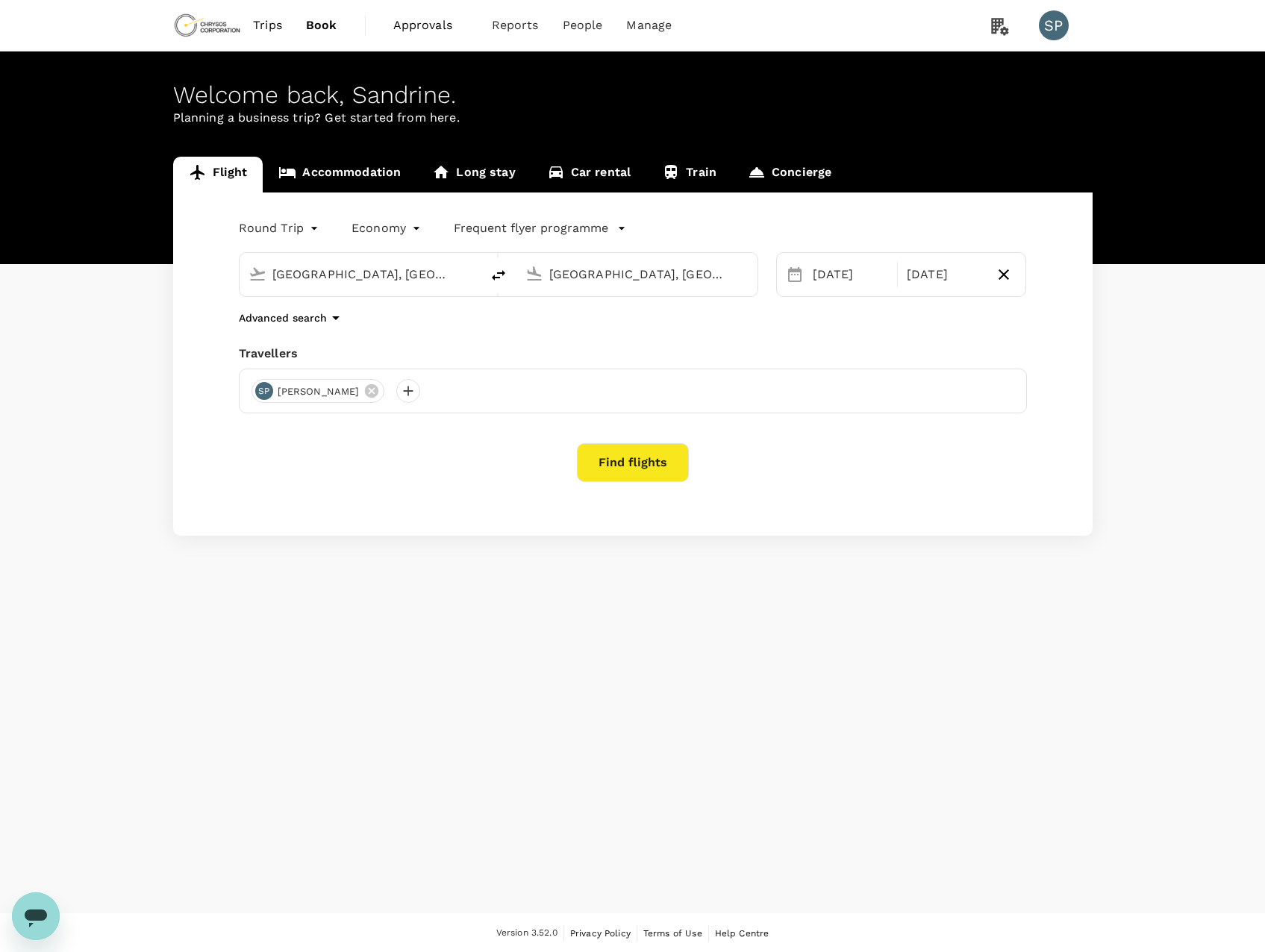
click at [629, 466] on button "Find flights" at bounding box center [632, 463] width 112 height 39
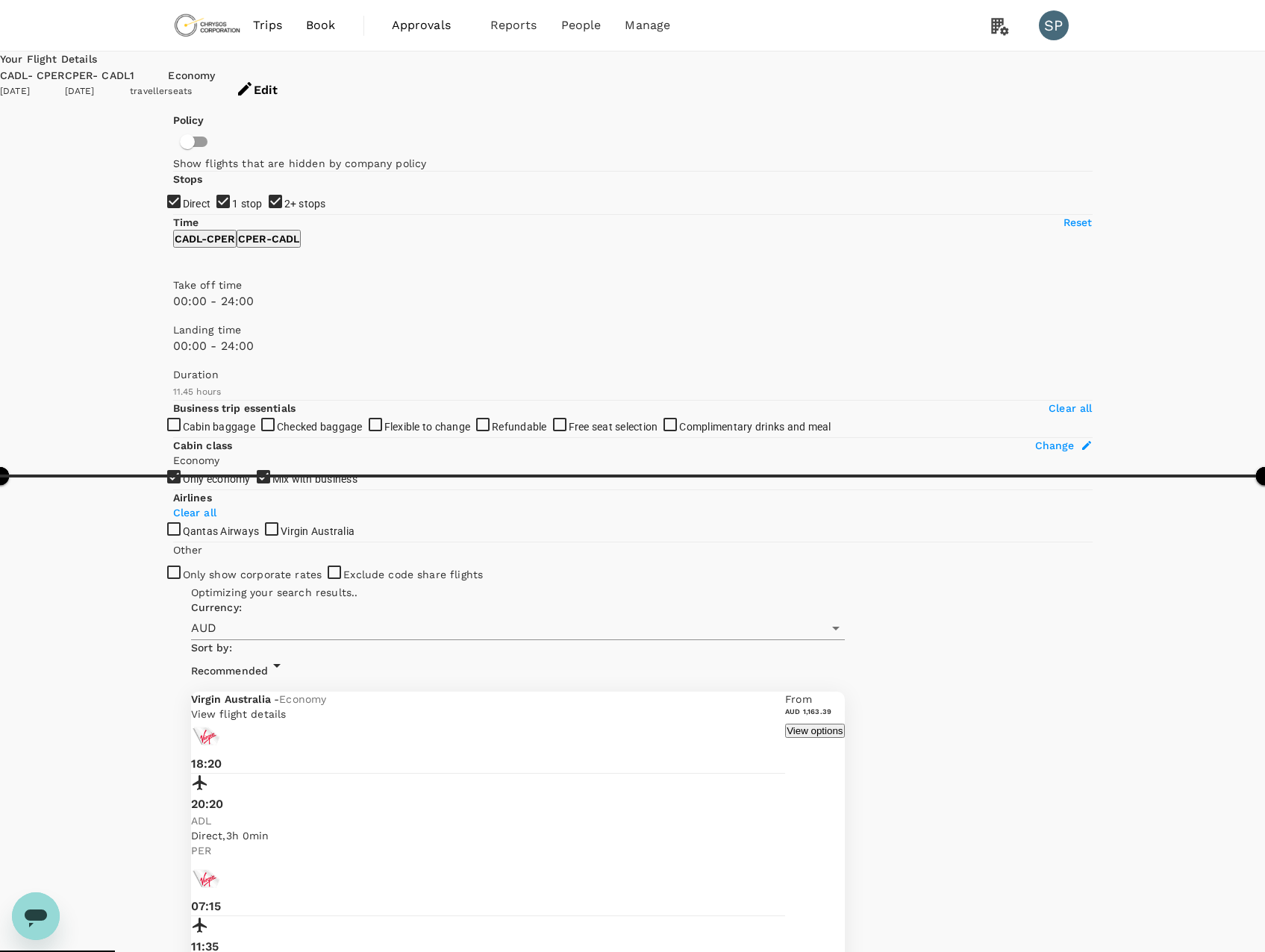
type input "785"
click at [429, 26] on span "Approvals" at bounding box center [429, 25] width 74 height 18
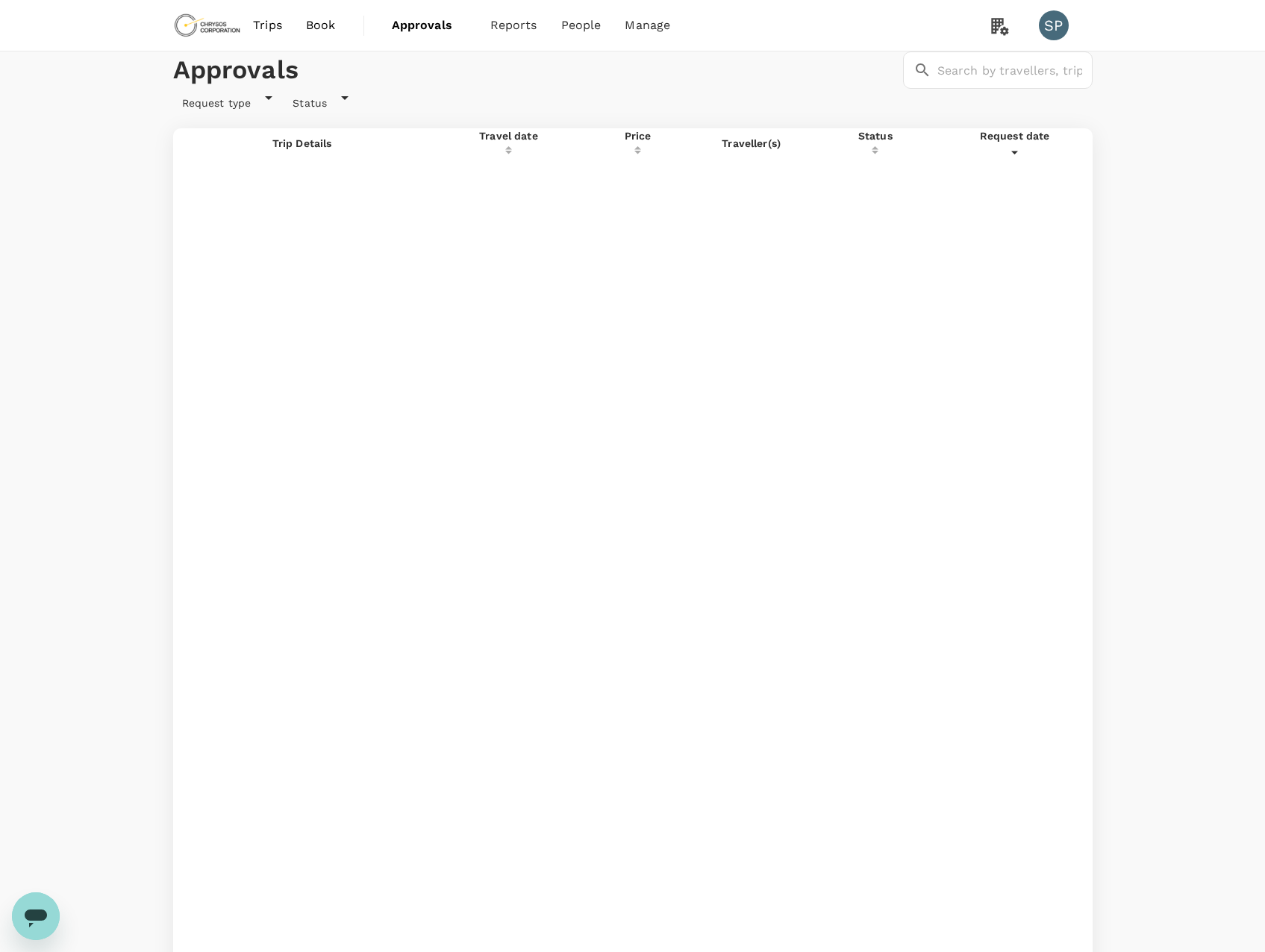
click at [660, 29] on span "Manage" at bounding box center [647, 25] width 46 height 18
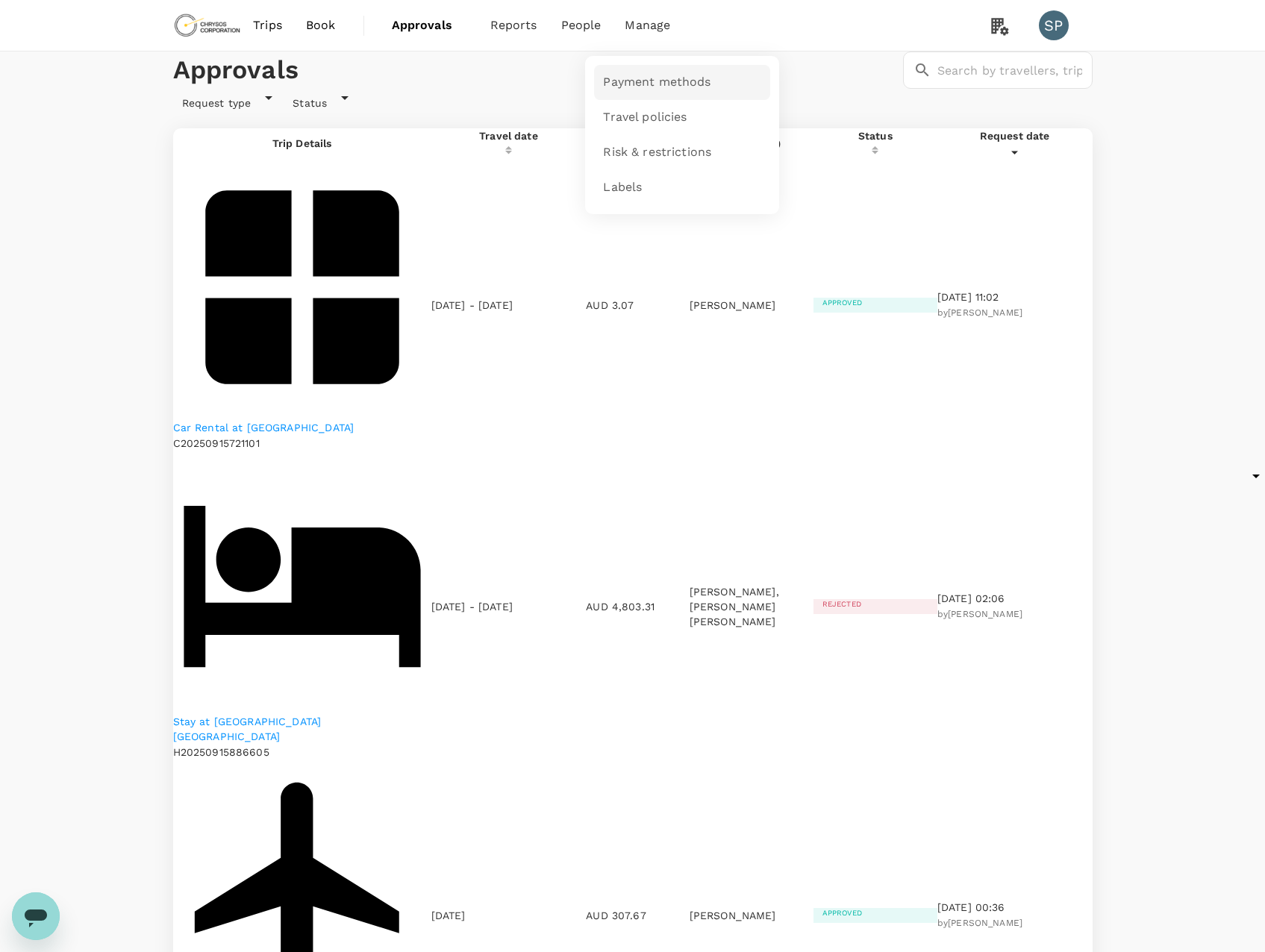
click at [635, 78] on span "Payment methods" at bounding box center [656, 82] width 107 height 17
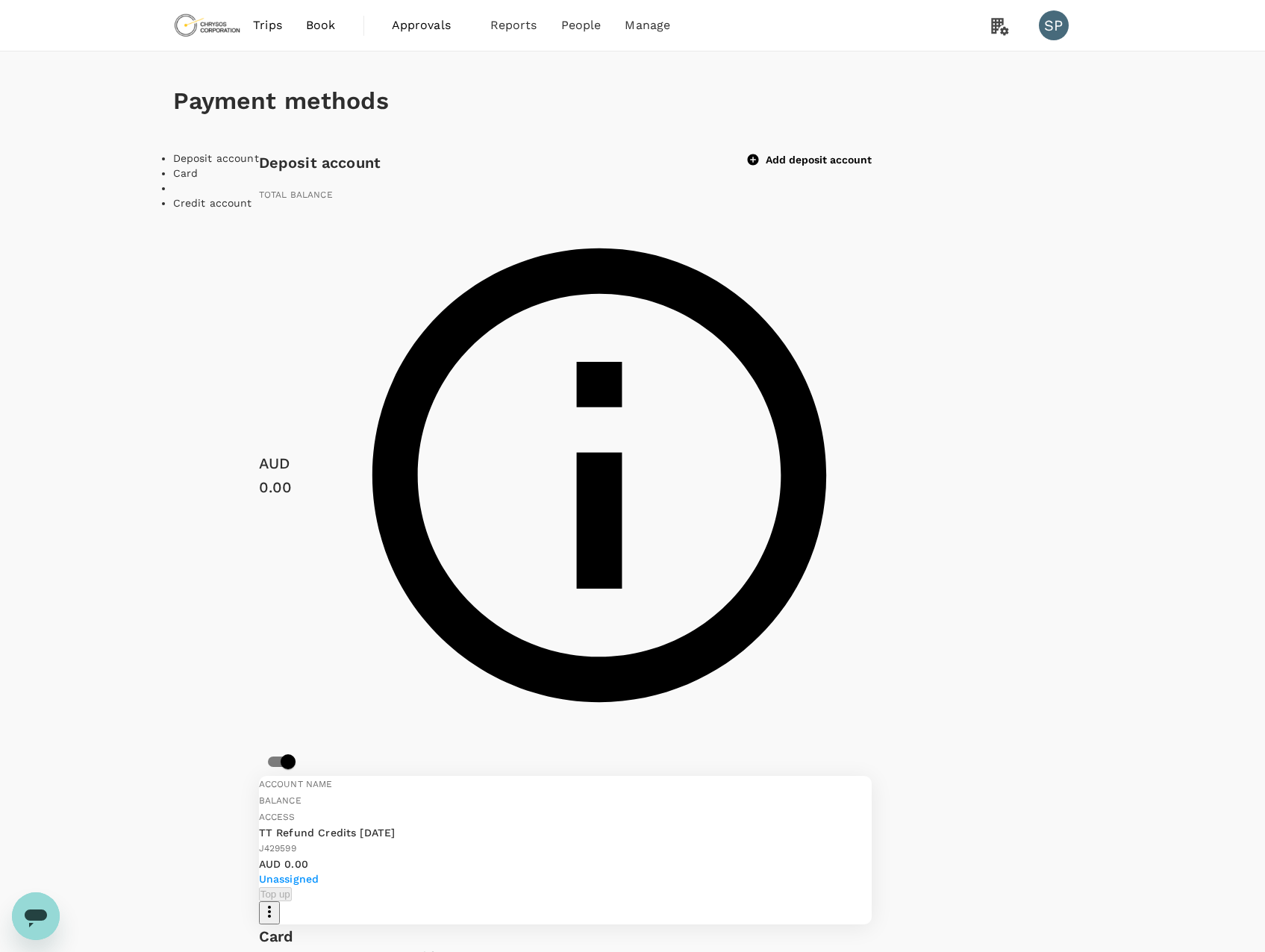
click at [431, 26] on span "Approvals" at bounding box center [429, 25] width 74 height 18
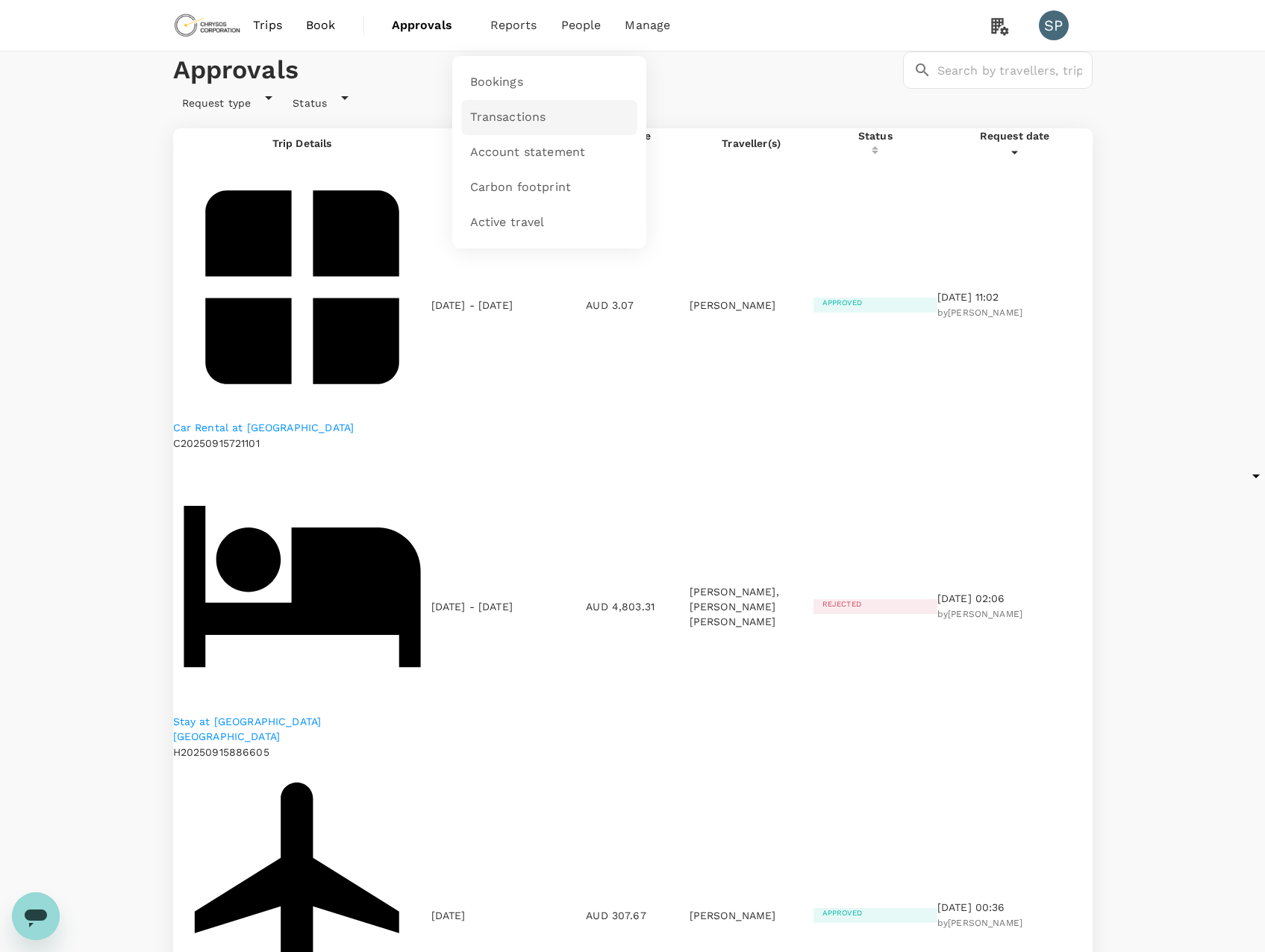
click at [516, 113] on span "Transactions" at bounding box center [508, 118] width 76 height 17
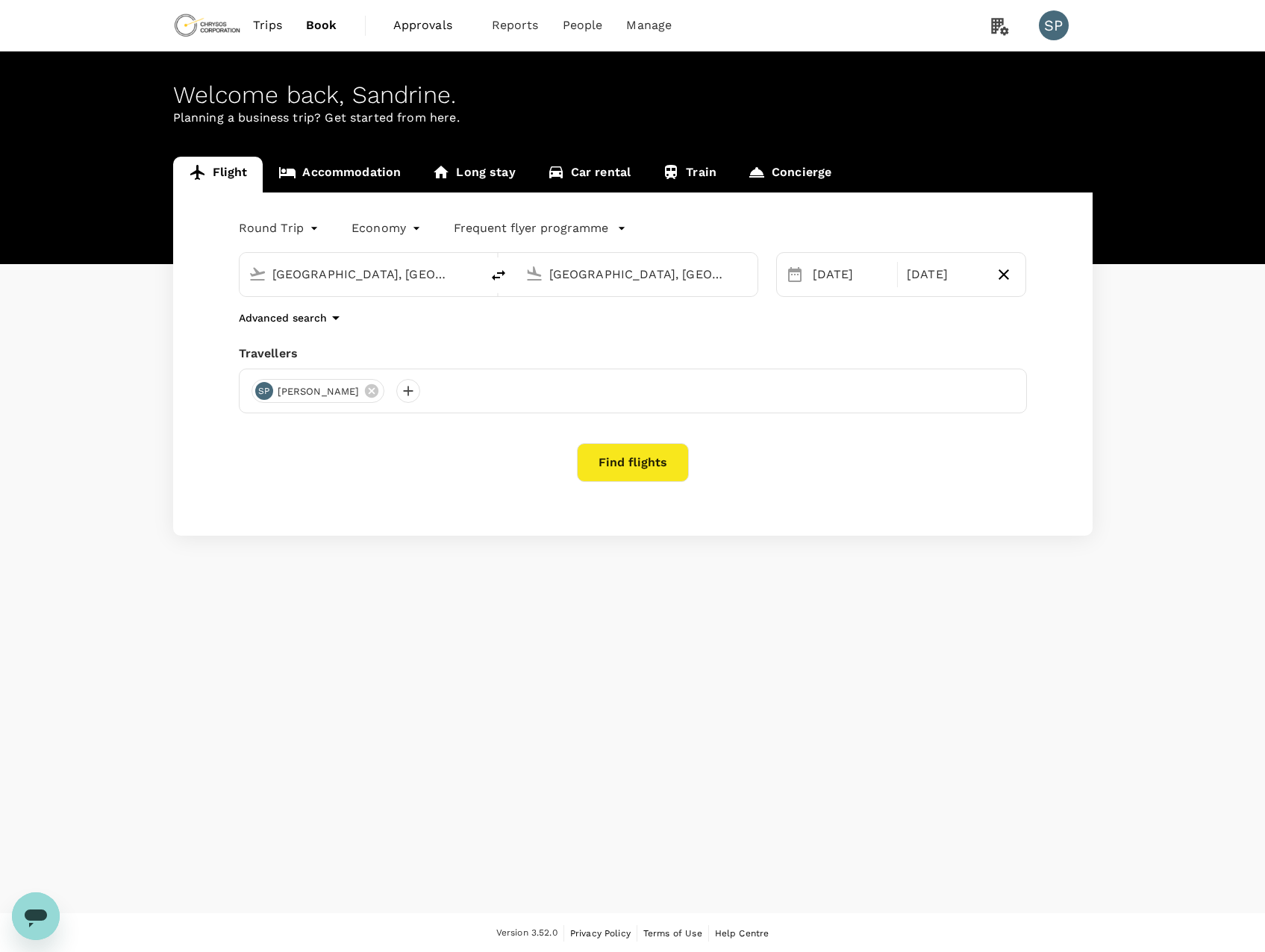
click at [425, 30] on span "Approvals" at bounding box center [431, 25] width 74 height 18
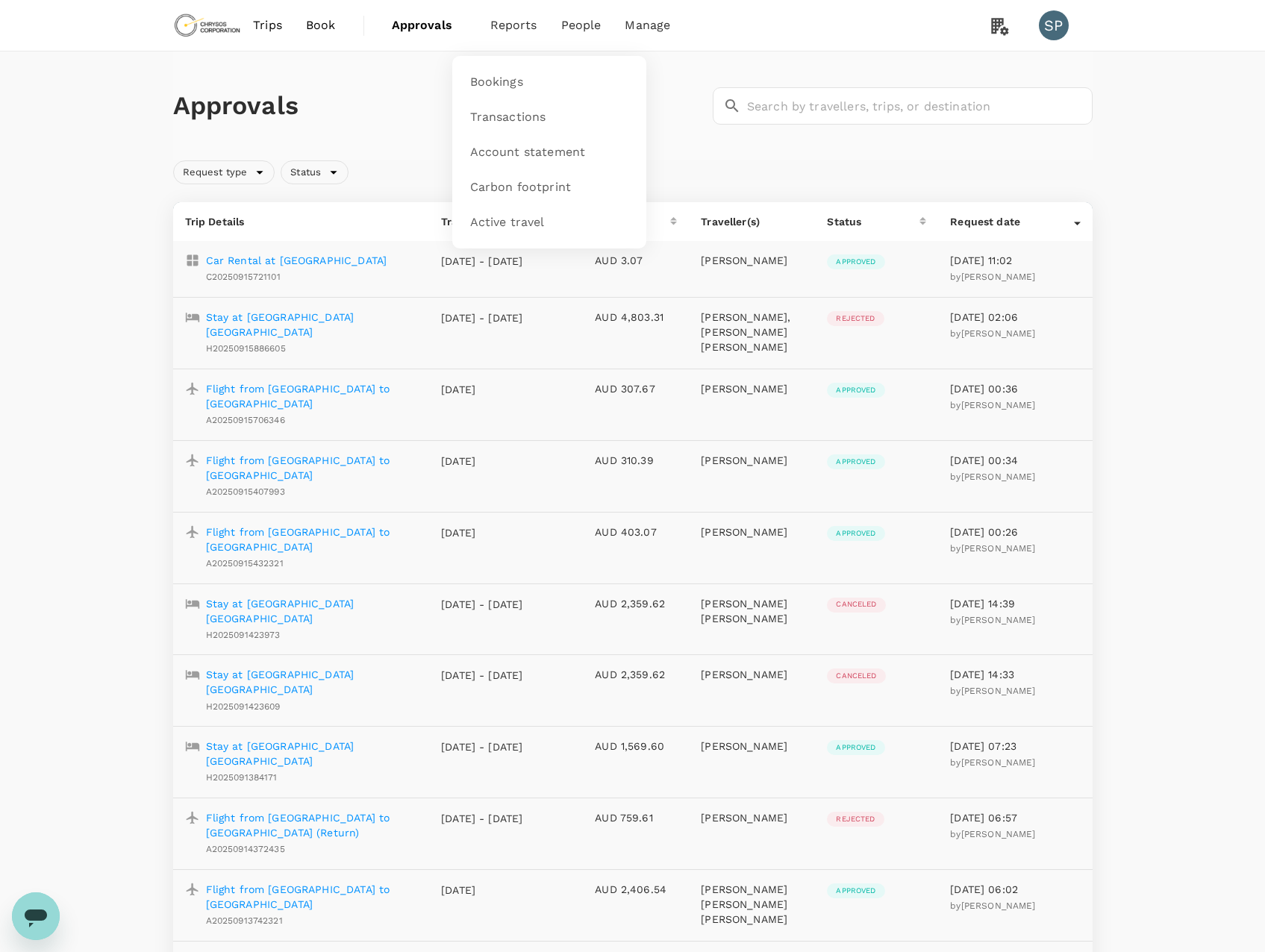
click at [509, 31] on span "Reports" at bounding box center [514, 25] width 47 height 18
click at [504, 80] on span "Bookings" at bounding box center [496, 82] width 53 height 17
